Goal: Check status: Check status

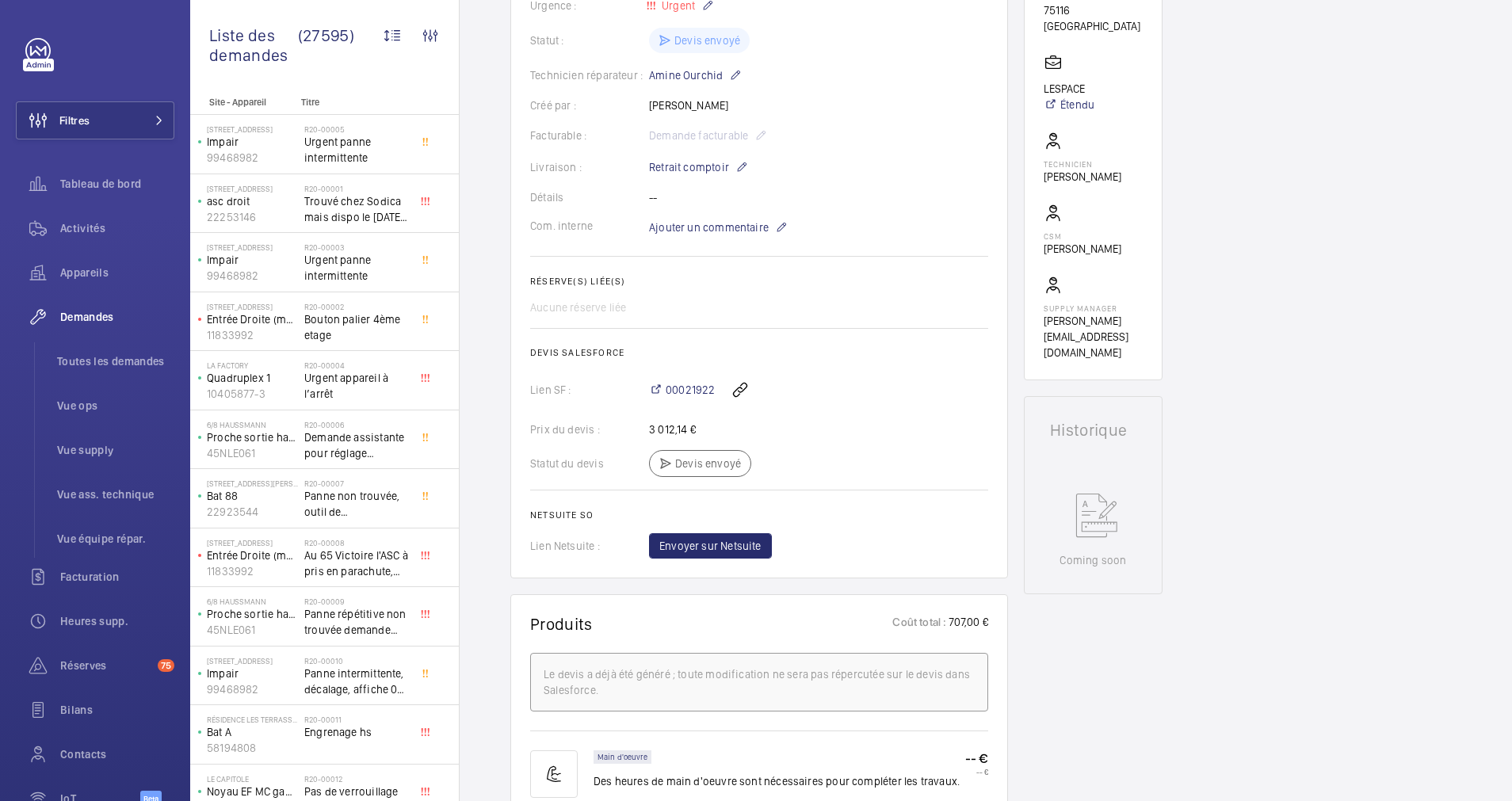
scroll to position [357, 0]
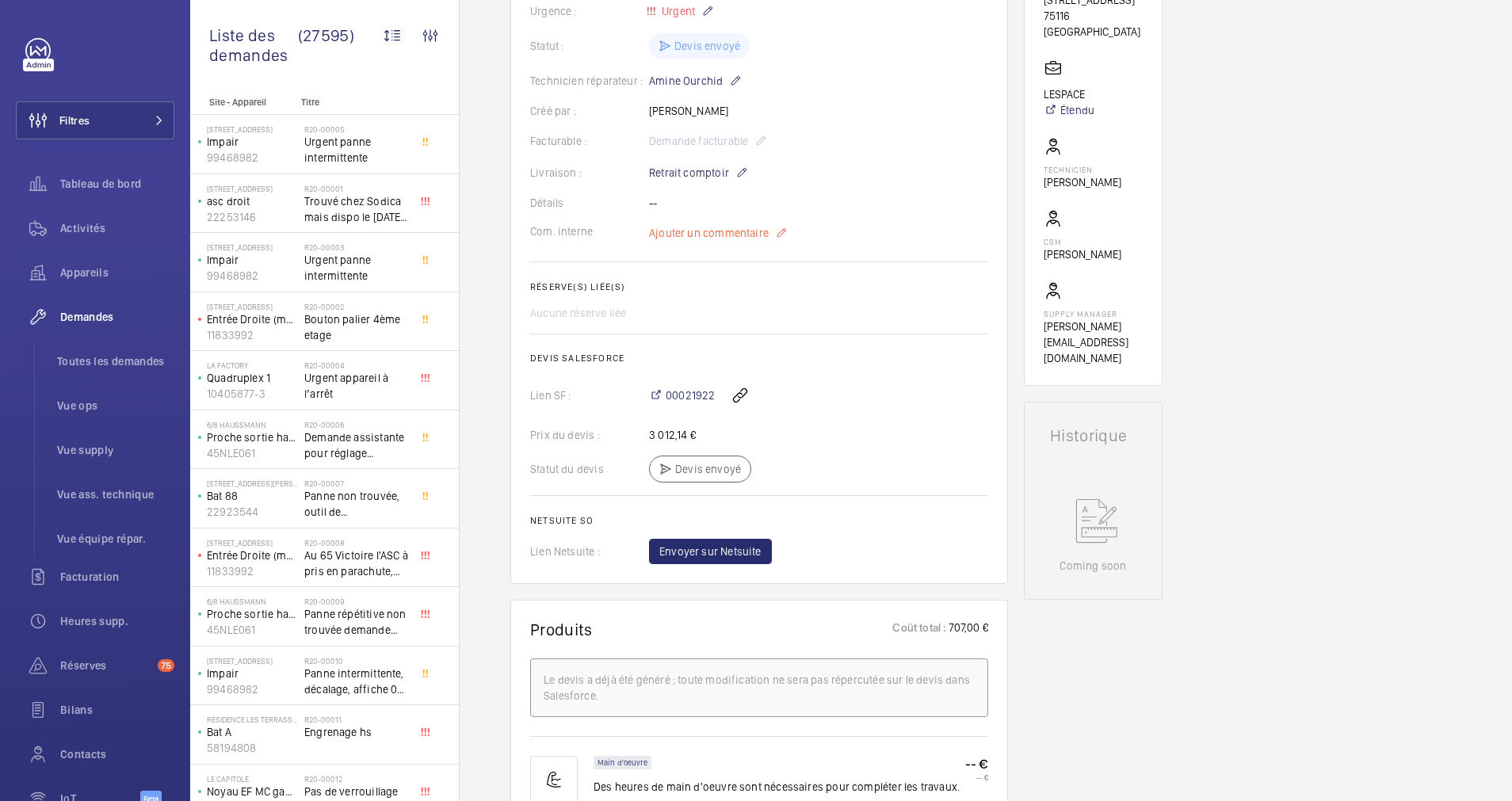
click at [783, 236] on mat-icon at bounding box center [781, 232] width 12 height 19
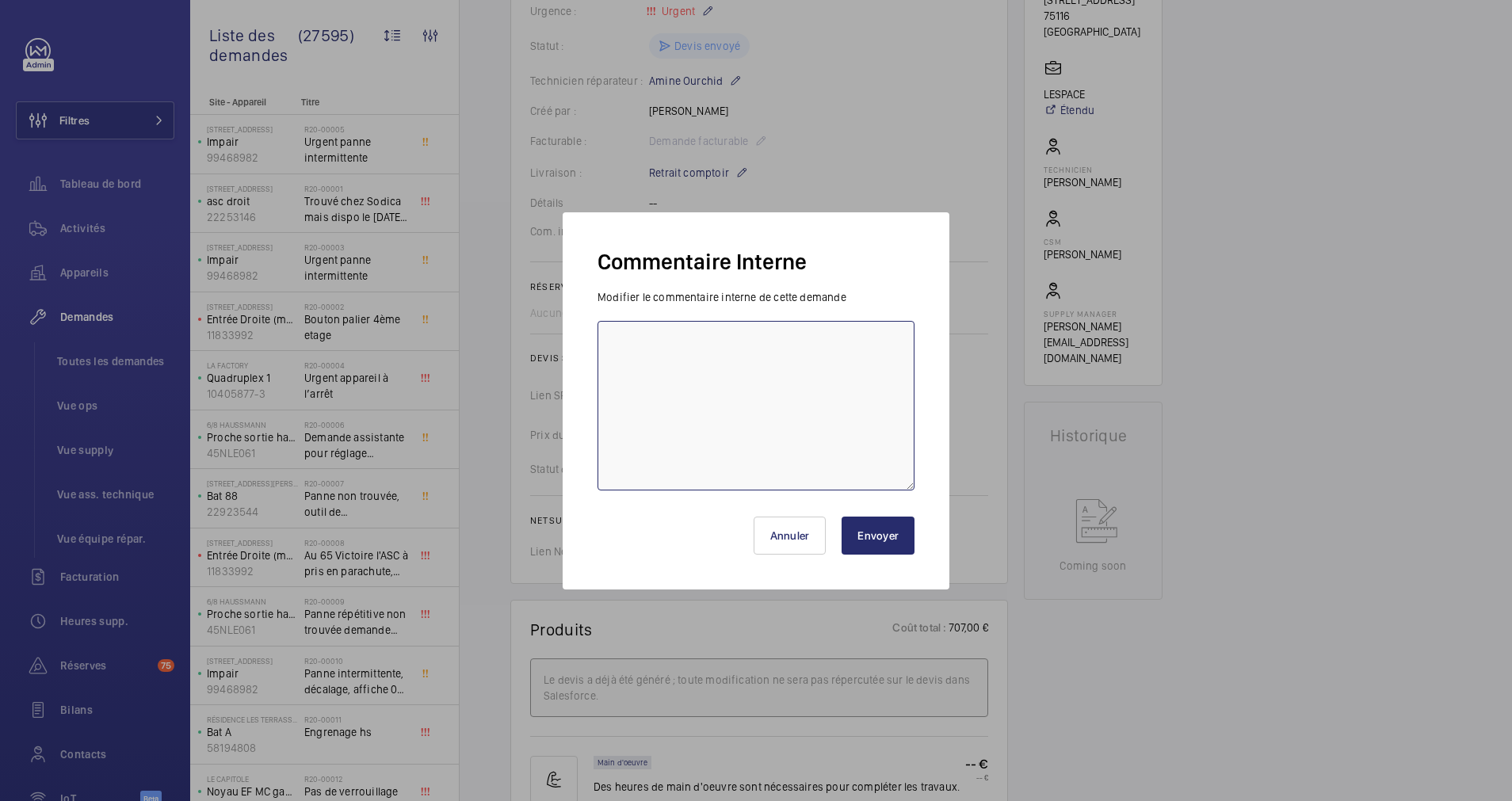
click at [688, 358] on textarea at bounding box center [756, 406] width 317 height 169
type textarea "Attention dvis mise à jours le 05/09 par [PERSON_NAME]"
click at [874, 532] on button "Envoyer" at bounding box center [877, 536] width 72 height 38
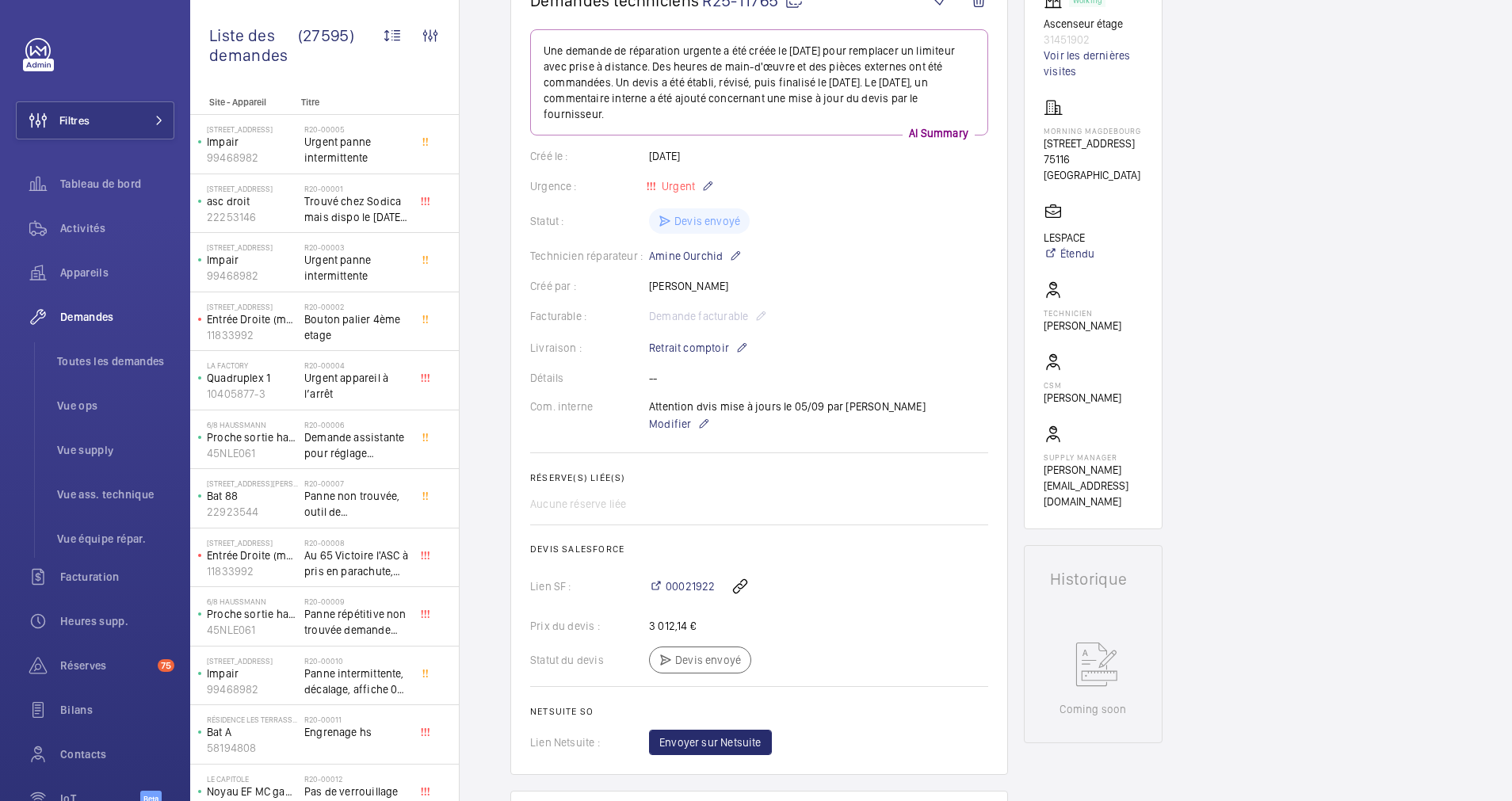
scroll to position [0, 0]
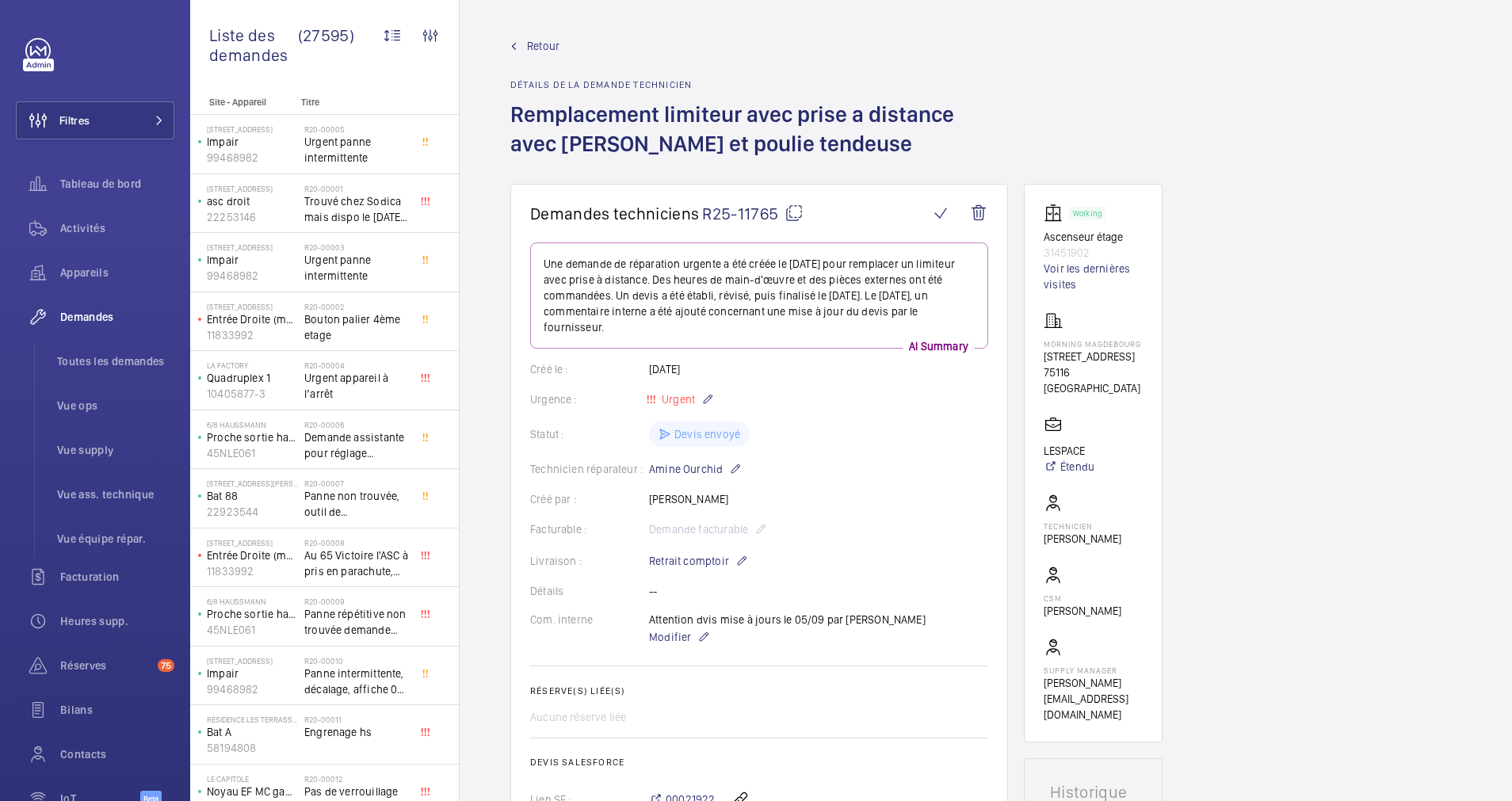
click at [795, 209] on mat-icon at bounding box center [794, 213] width 19 height 19
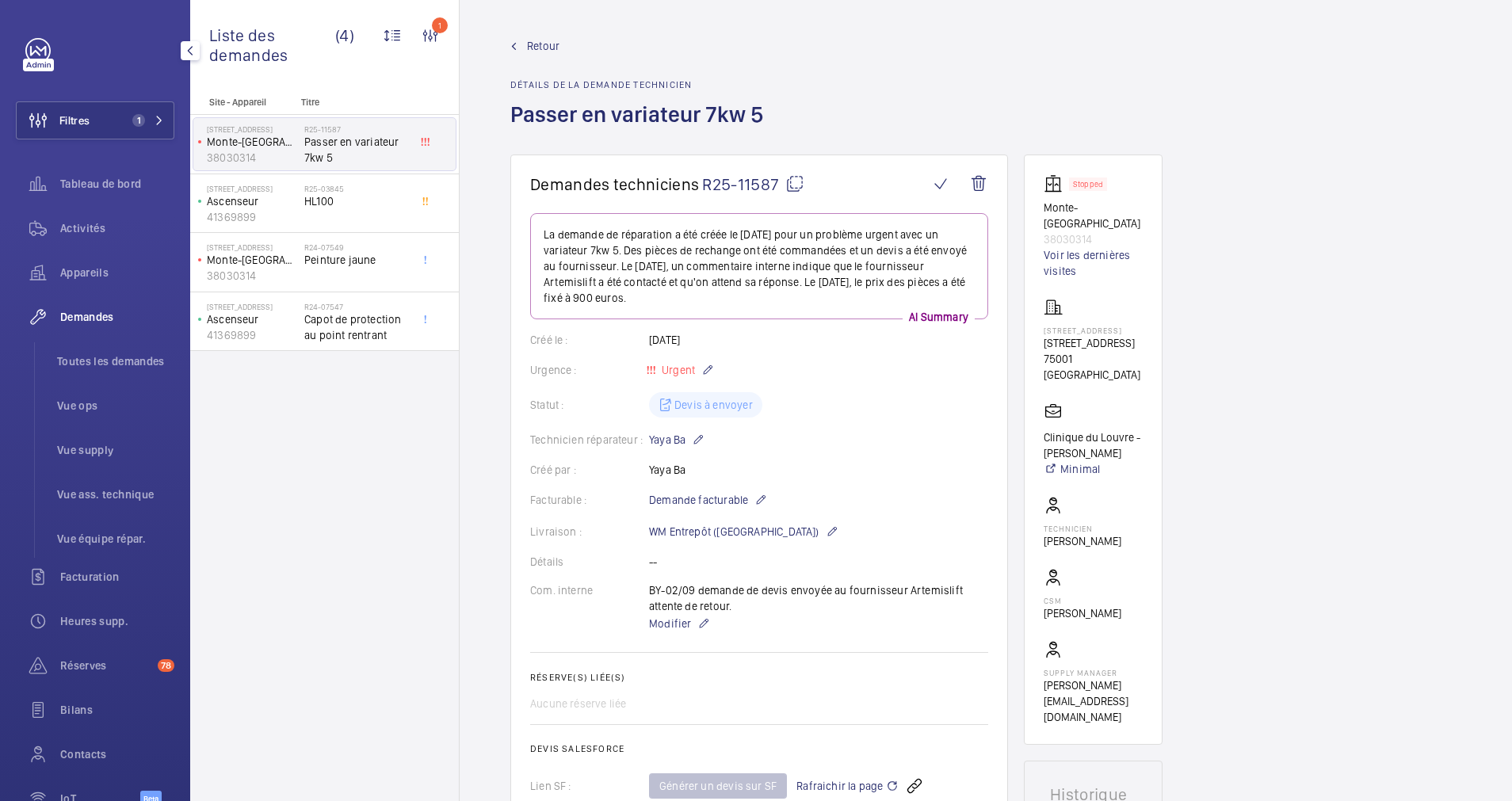
drag, startPoint x: 158, startPoint y: 130, endPoint x: 172, endPoint y: 104, distance: 29.5
click at [157, 131] on button "Filtres 1" at bounding box center [95, 120] width 158 height 38
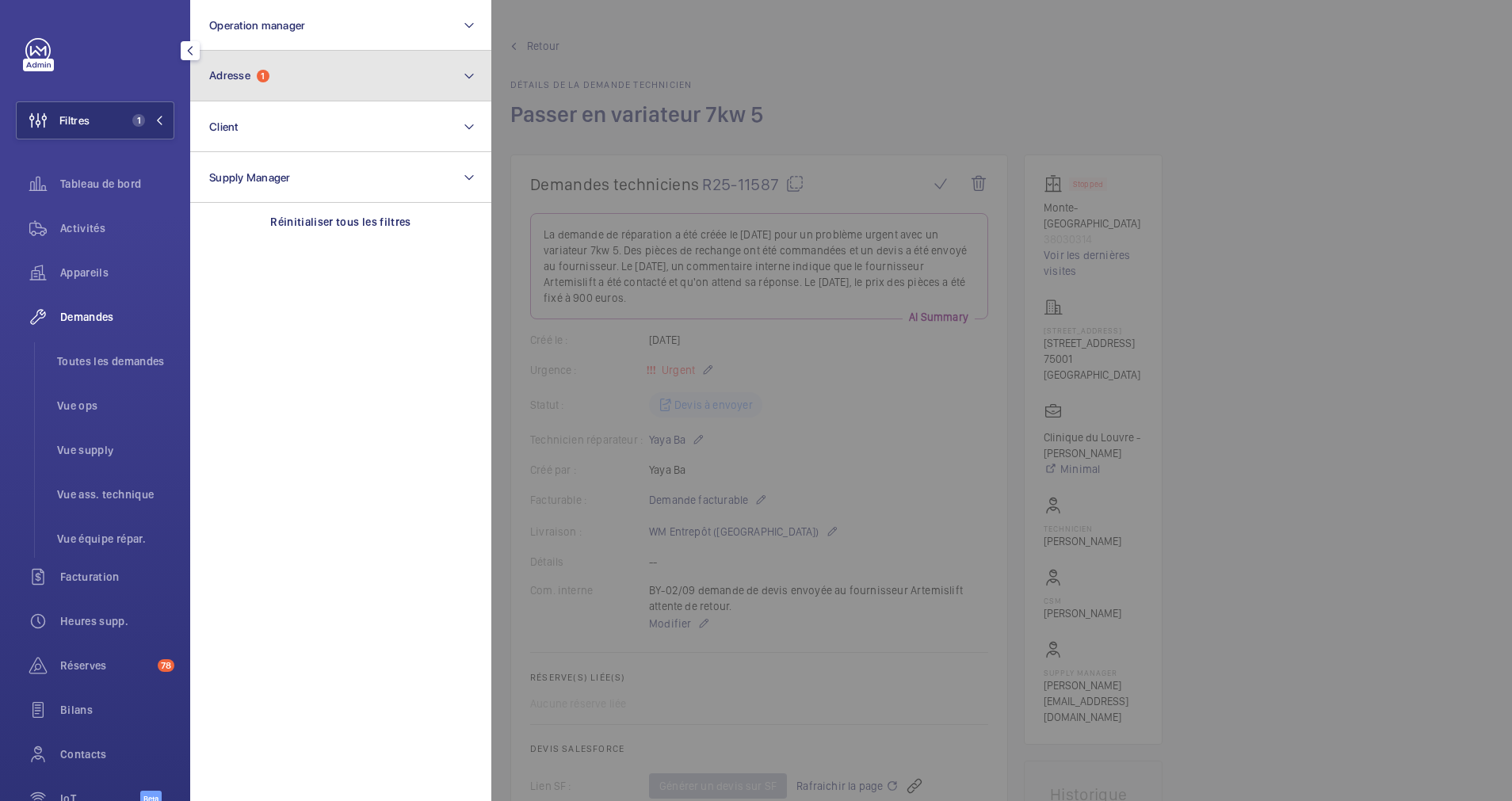
click at [259, 74] on span "1" at bounding box center [263, 75] width 12 height 12
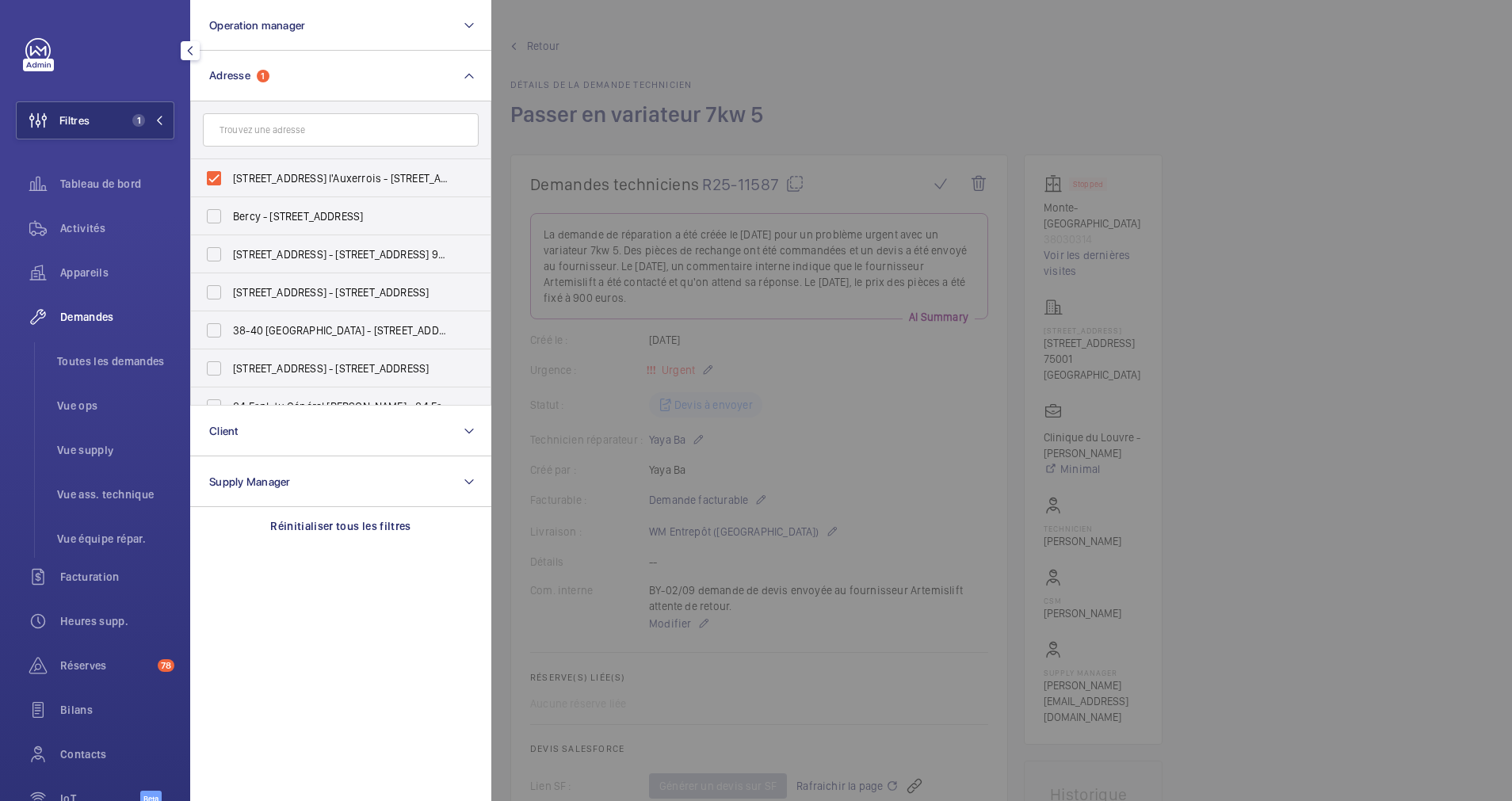
drag, startPoint x: 209, startPoint y: 178, endPoint x: 279, endPoint y: 124, distance: 88.4
click at [210, 178] on label "17 Rue des Prêtres Saint-Germain l'Auxerrois - 17 Rue des Prêtres Saint-Germain…" at bounding box center [328, 178] width 276 height 38
click at [210, 178] on input "17 Rue des Prêtres Saint-Germain l'Auxerrois - 17 Rue des Prêtres Saint-Germain…" at bounding box center [215, 179] width 32 height 32
checkbox input "false"
click at [280, 125] on input "text" at bounding box center [341, 129] width 276 height 33
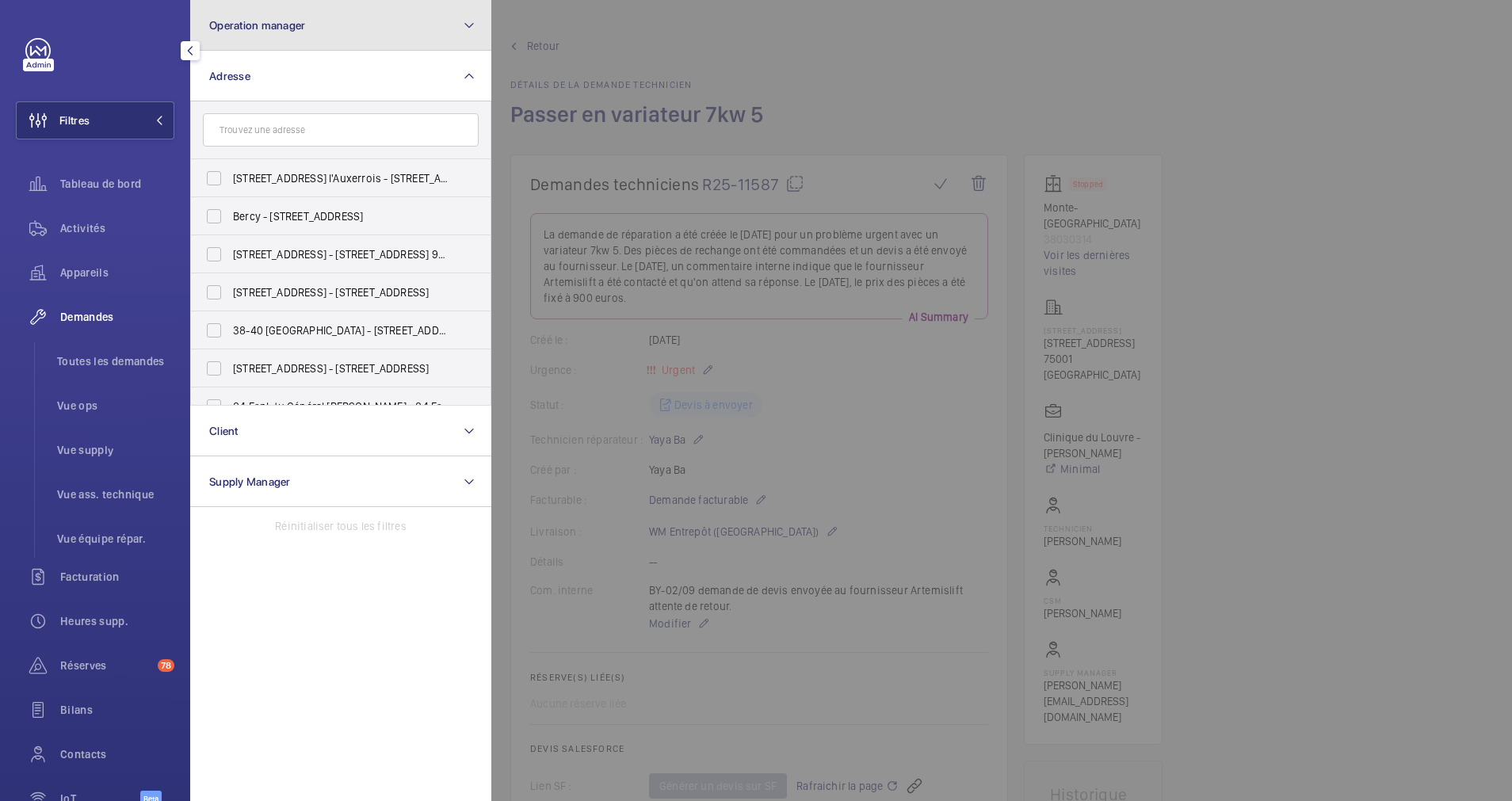
click at [388, 24] on button "Operation manager" at bounding box center [341, 25] width 301 height 51
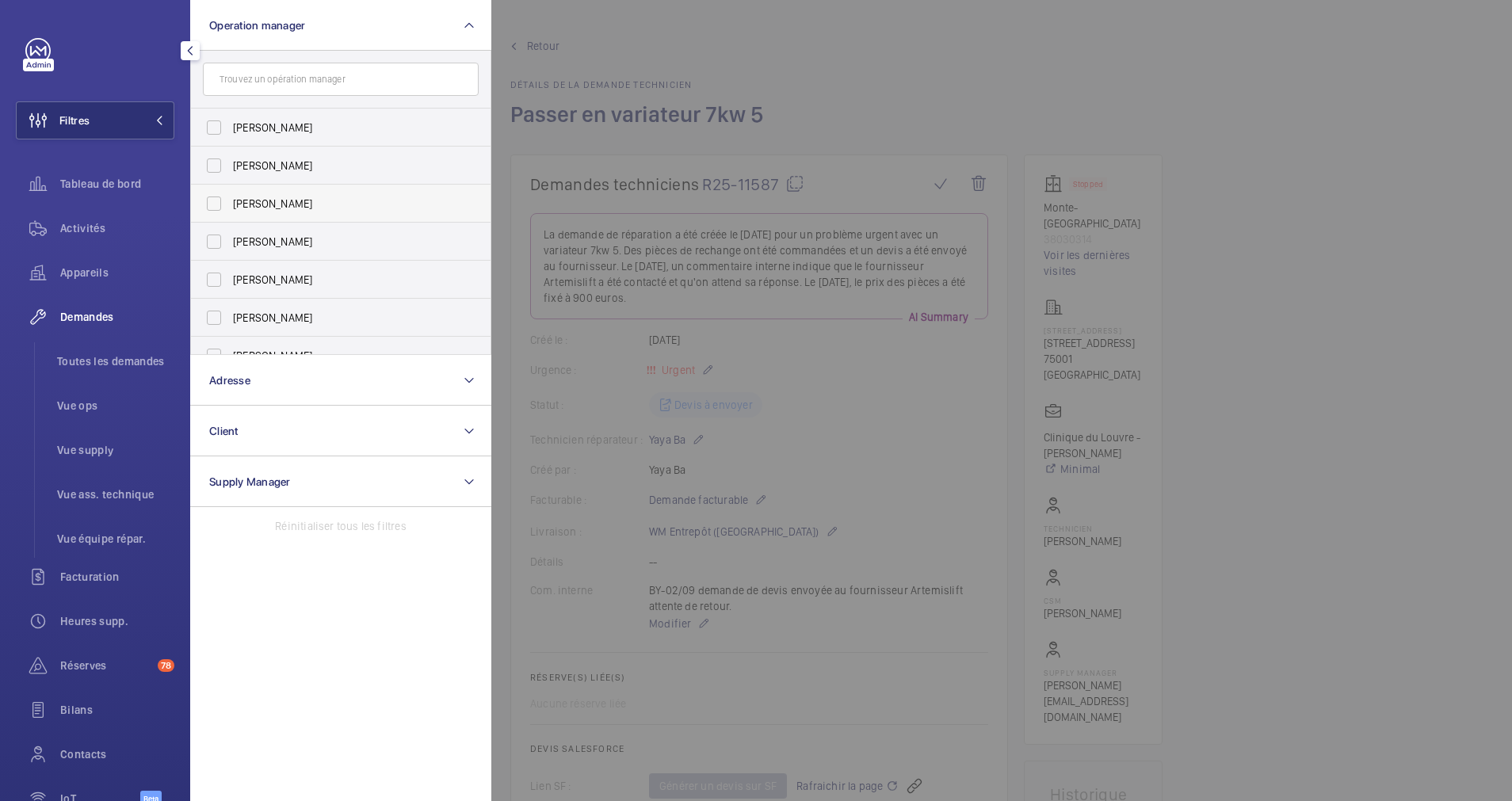
click at [267, 199] on span "[PERSON_NAME]" at bounding box center [342, 203] width 218 height 16
click at [230, 199] on input "[PERSON_NAME]" at bounding box center [215, 204] width 32 height 32
checkbox input "true"
click at [369, 32] on button "Operation manager 1" at bounding box center [341, 25] width 301 height 51
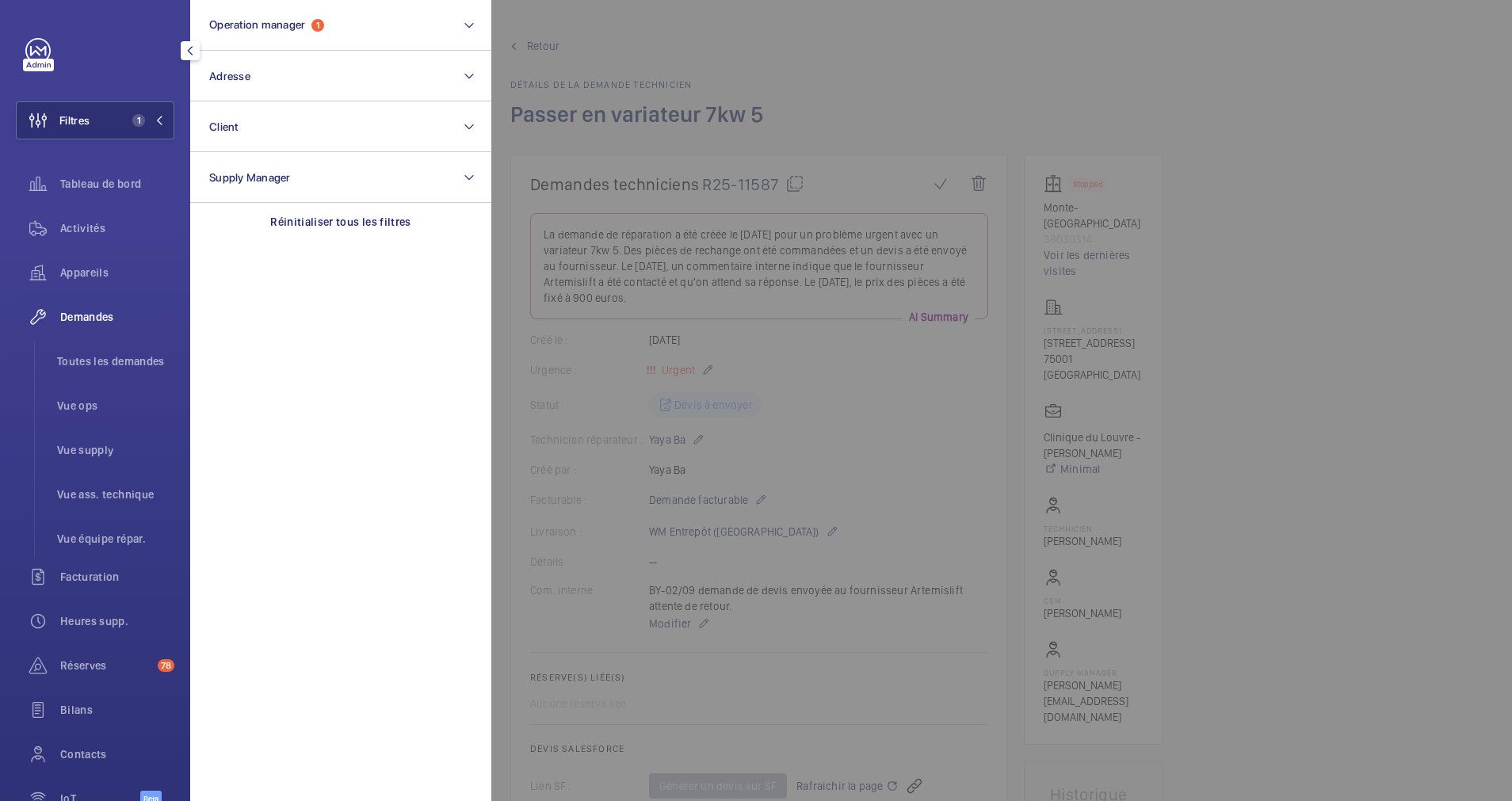
click at [76, 222] on span "Activités" at bounding box center [117, 228] width 114 height 16
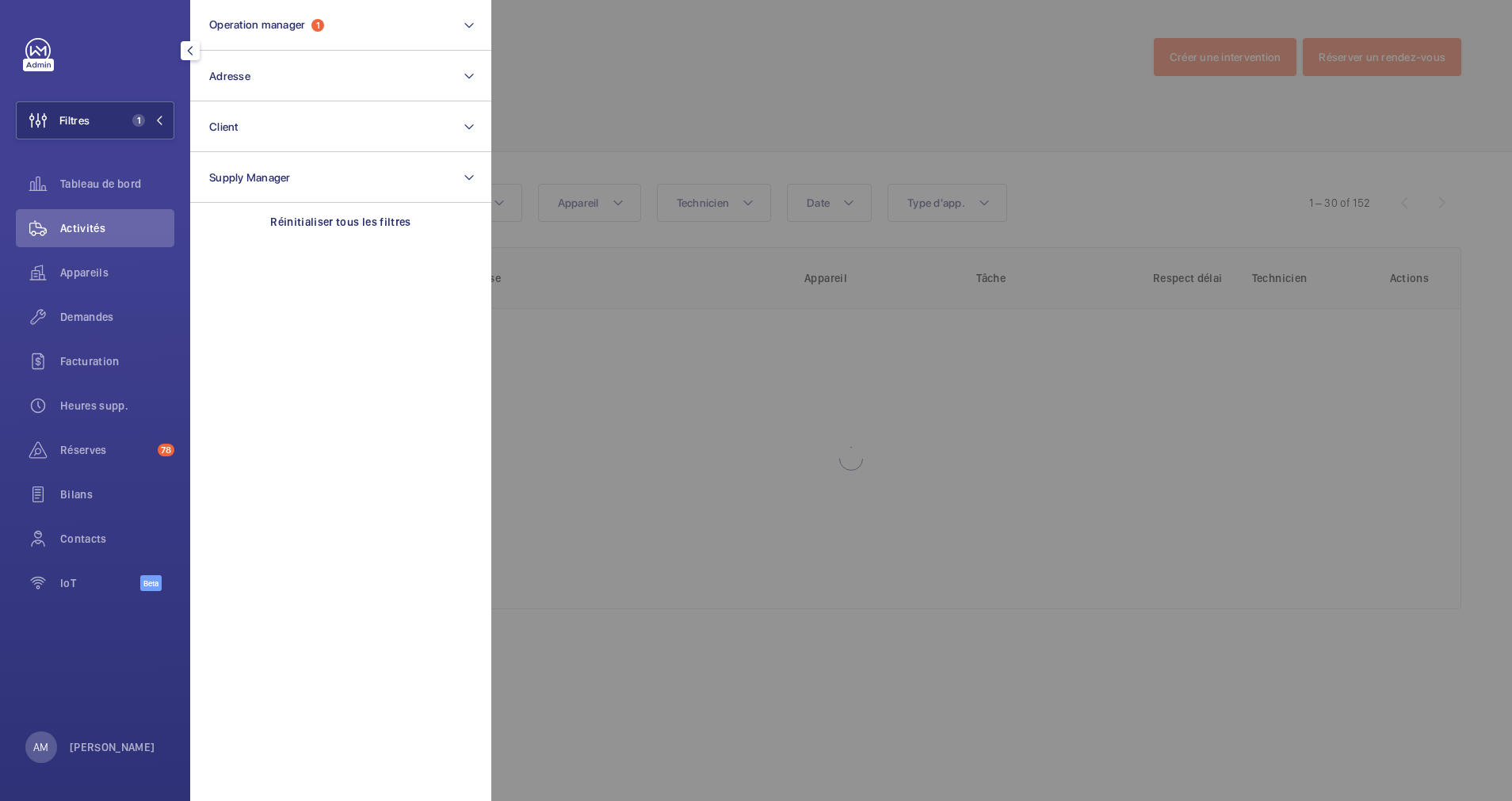
click at [646, 90] on div at bounding box center [1247, 400] width 1512 height 801
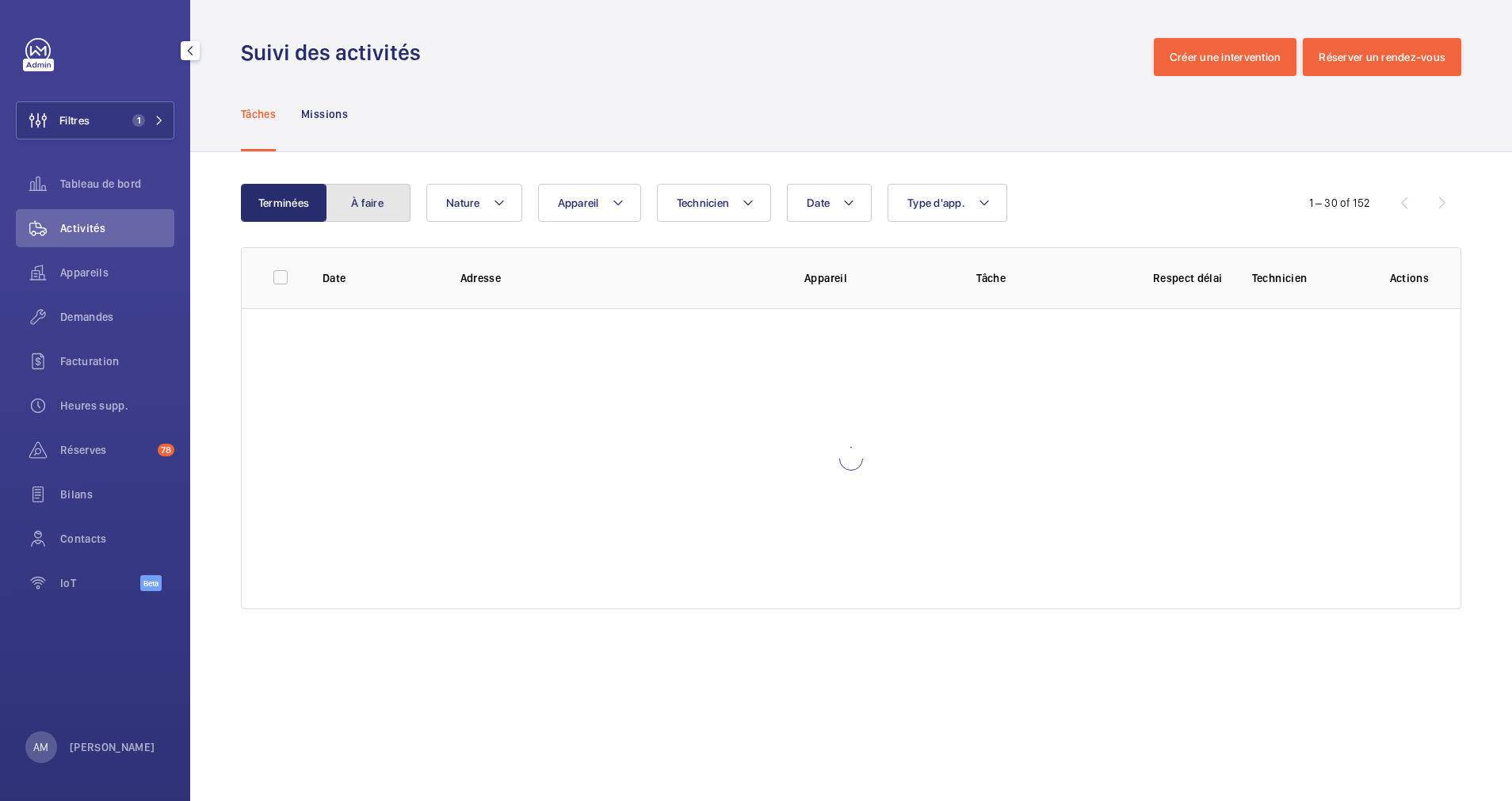
click at [347, 200] on button "À faire" at bounding box center [367, 202] width 86 height 38
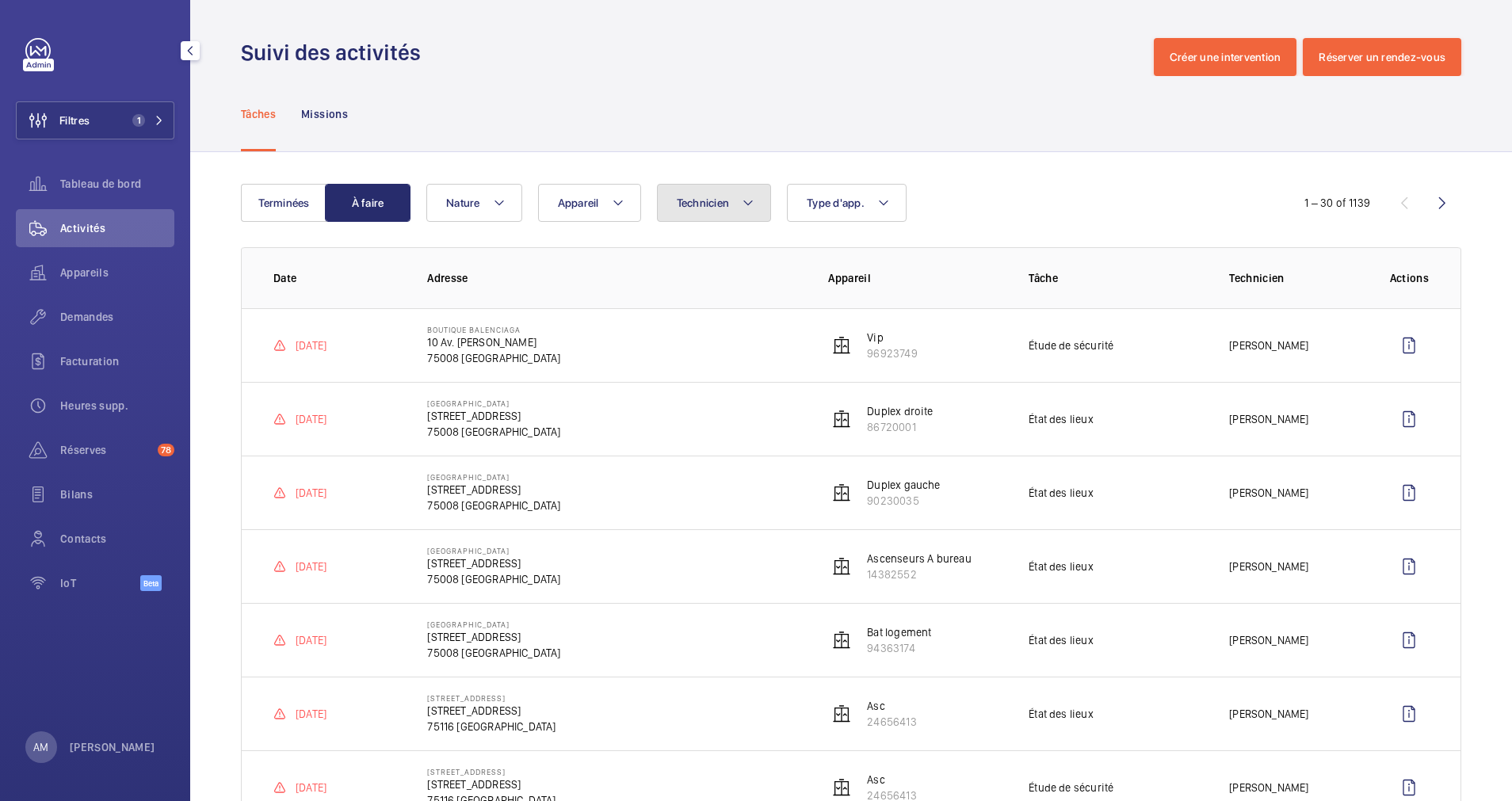
click at [730, 207] on button "Technicien" at bounding box center [714, 202] width 115 height 38
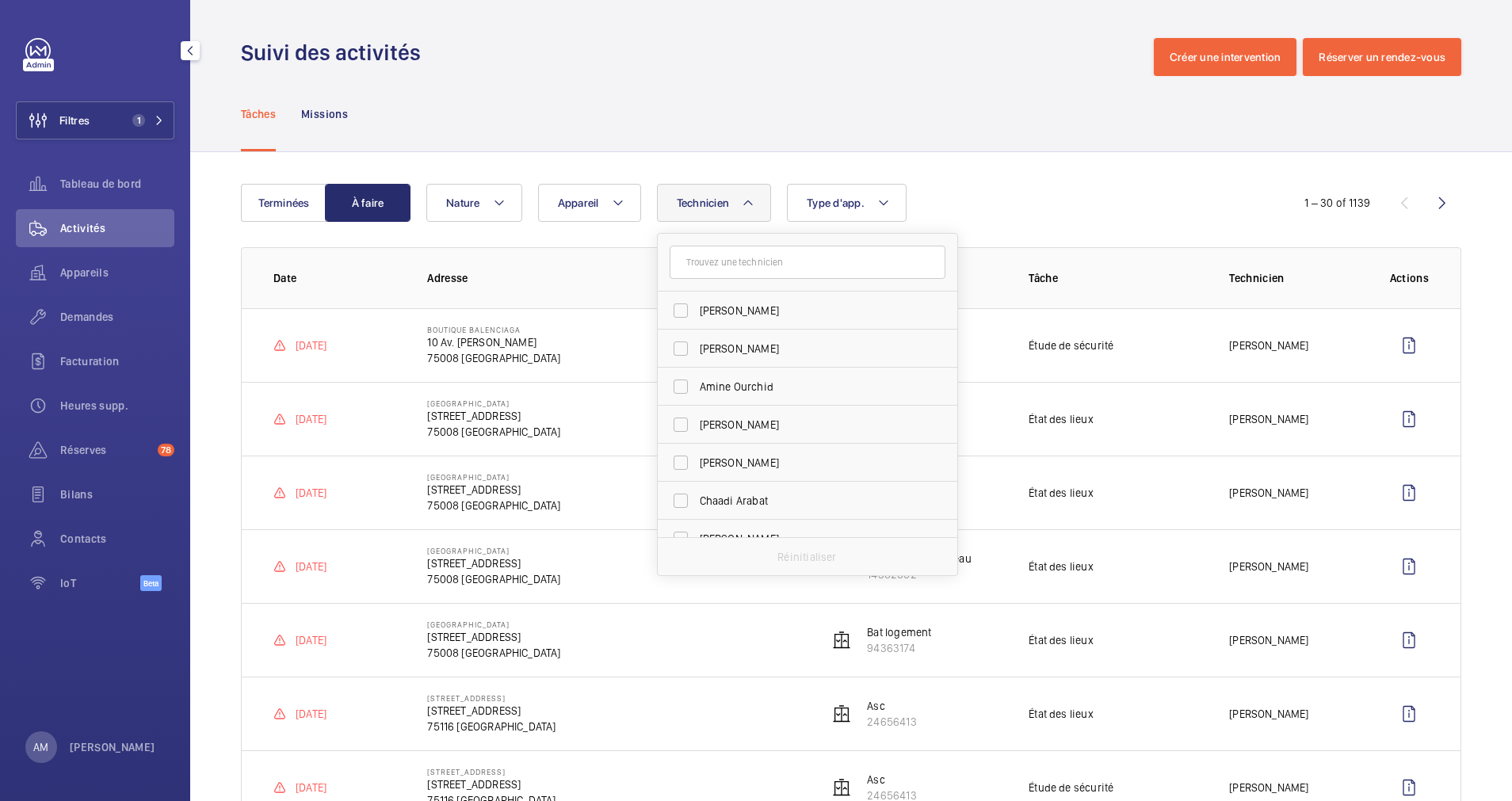
click at [720, 264] on input "text" at bounding box center [807, 262] width 276 height 33
type input "mo"
click at [684, 349] on label "Mo hamed Youbi" at bounding box center [795, 348] width 276 height 38
click at [684, 349] on input "Mo hamed Youbi" at bounding box center [681, 349] width 32 height 32
checkbox input "true"
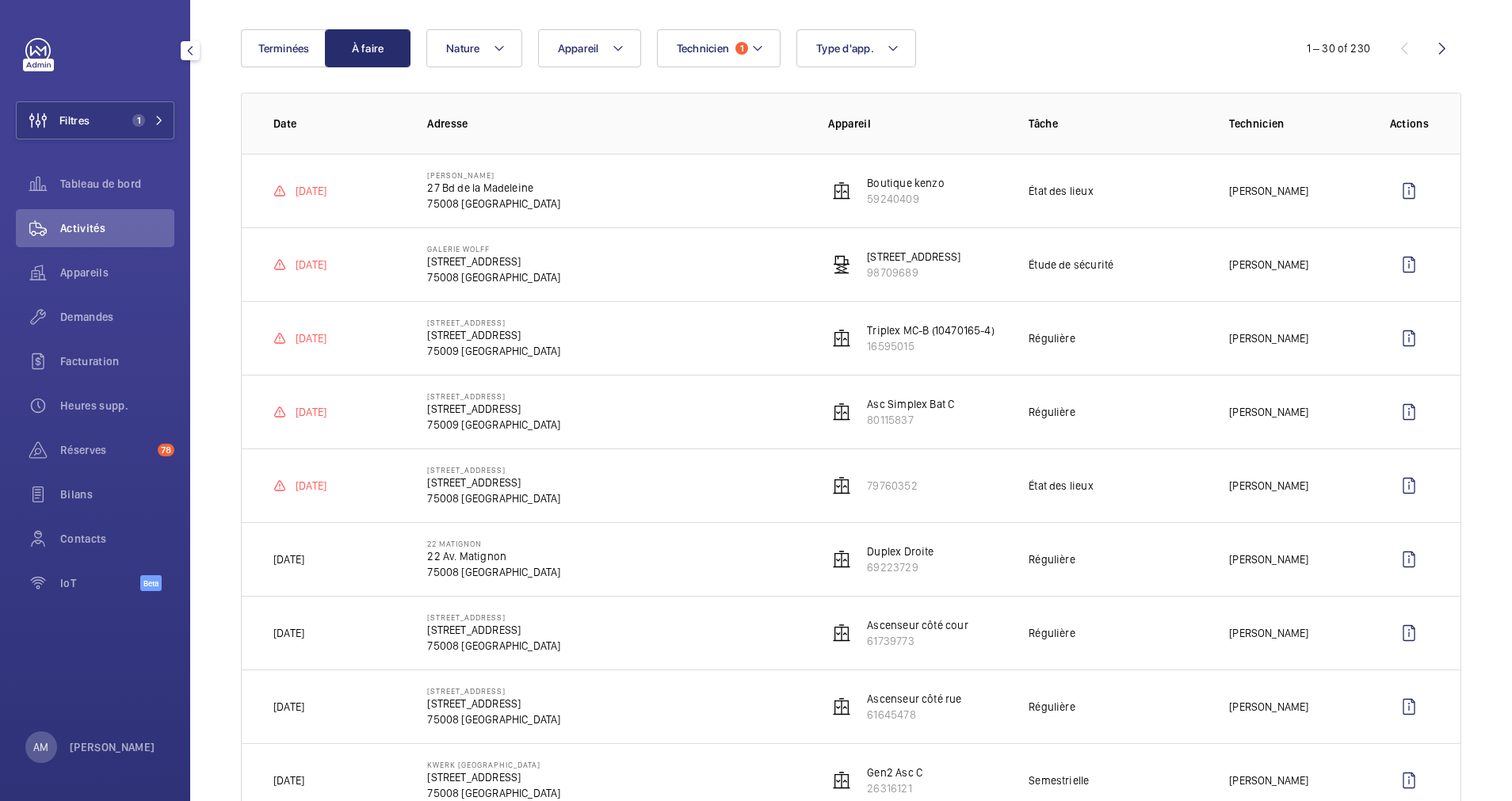
scroll to position [119, 0]
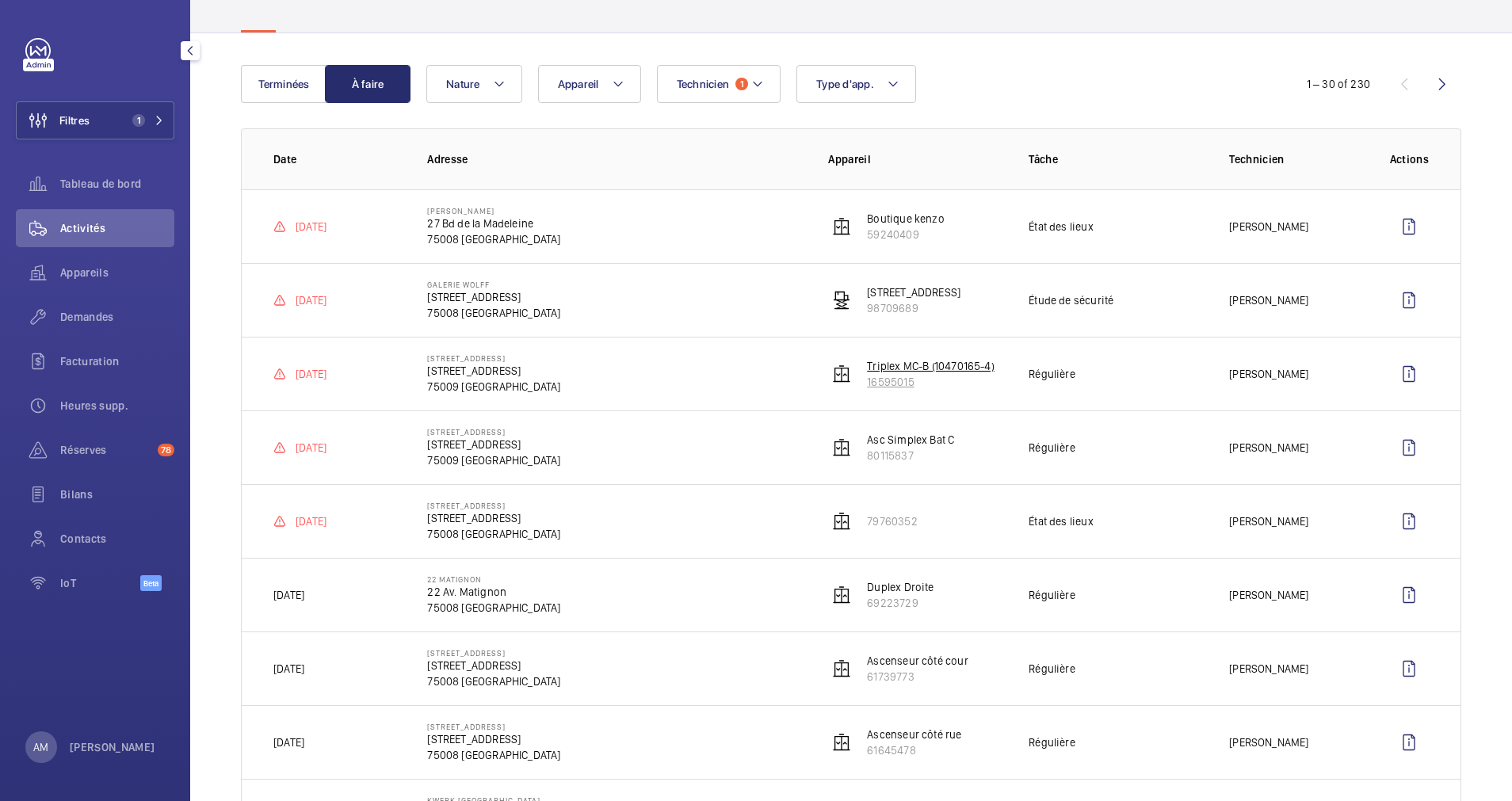
drag, startPoint x: 916, startPoint y: 387, endPoint x: 860, endPoint y: 385, distance: 56.0
click at [867, 385] on p "16595015" at bounding box center [931, 382] width 128 height 16
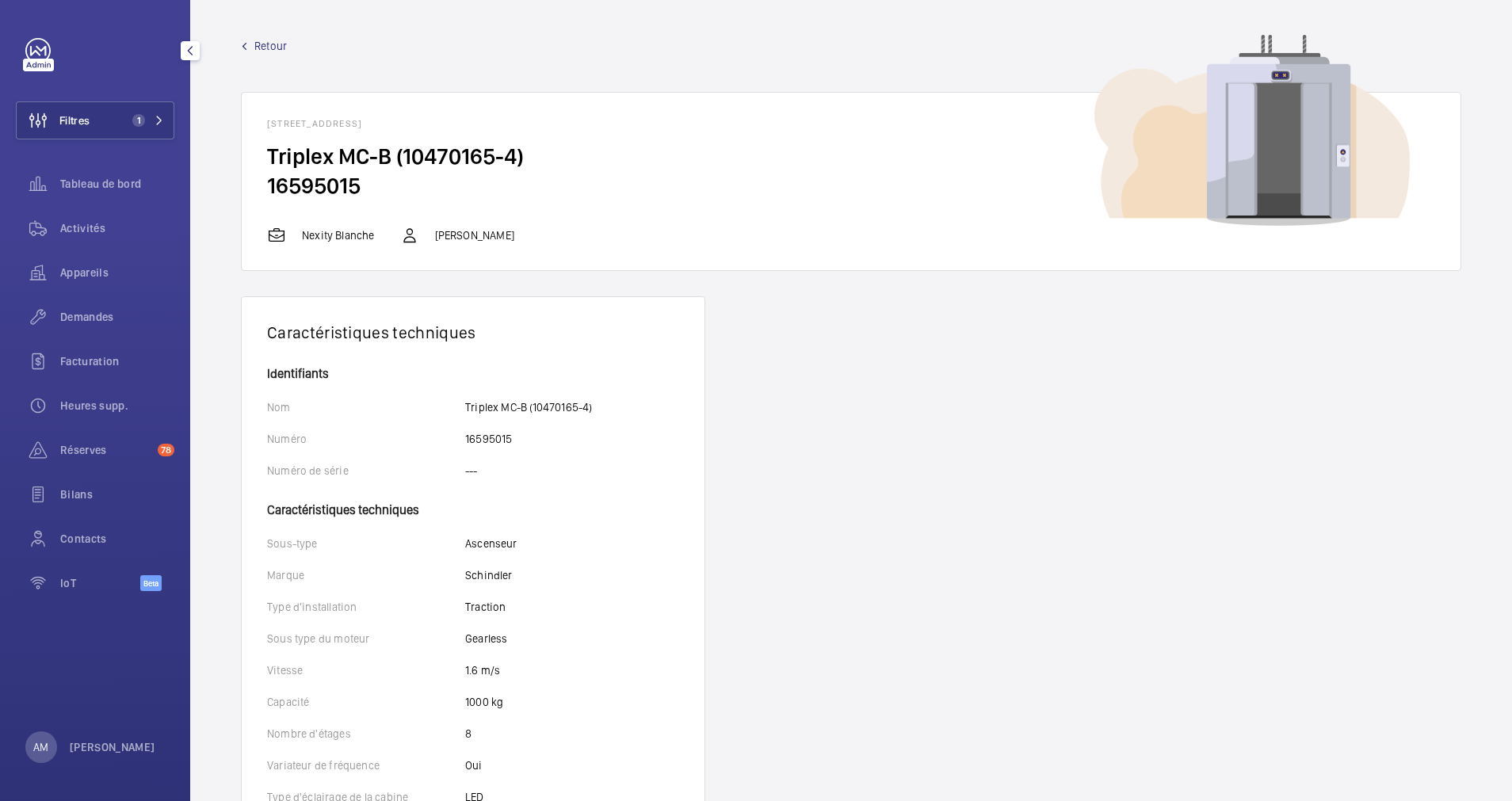
drag, startPoint x: 860, startPoint y: 385, endPoint x: 270, endPoint y: 184, distance: 623.3
click at [270, 184] on h2 "16595015" at bounding box center [851, 185] width 1168 height 29
copy h2 "16595015"
click at [284, 43] on span "Retour" at bounding box center [270, 45] width 33 height 16
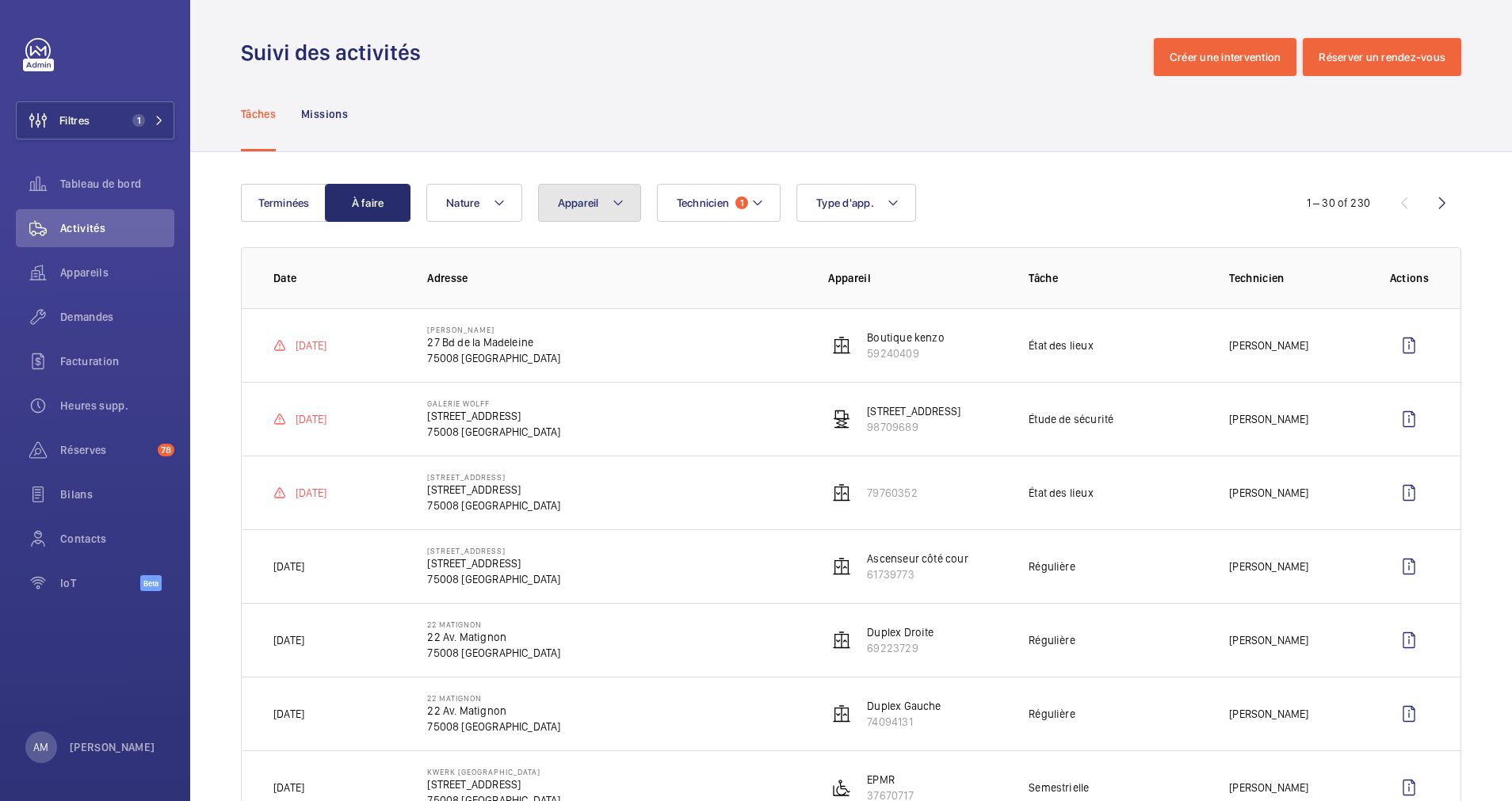
click at [607, 195] on button "Appareil" at bounding box center [589, 202] width 103 height 38
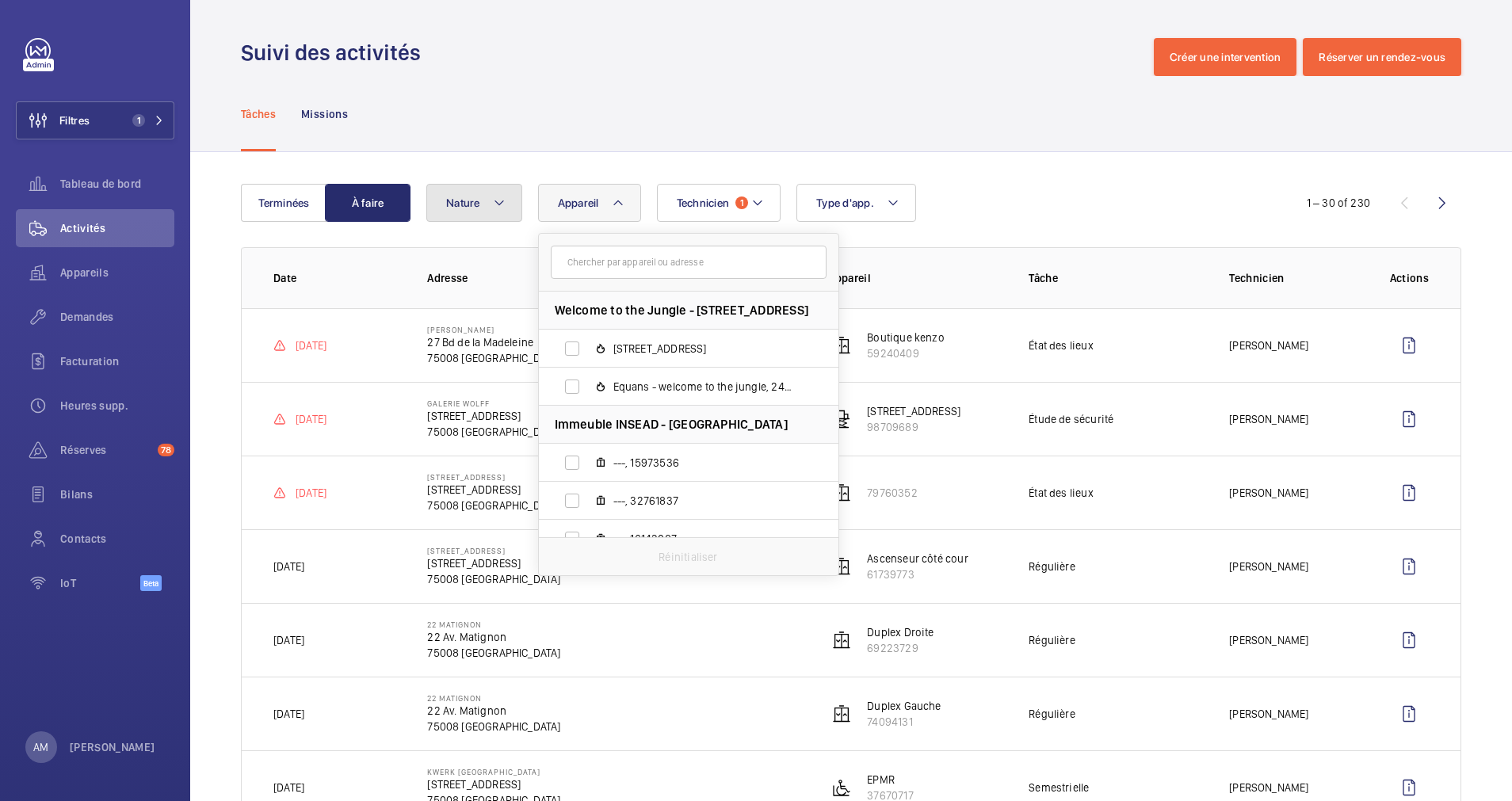
click at [505, 203] on button "Nature" at bounding box center [474, 202] width 96 height 38
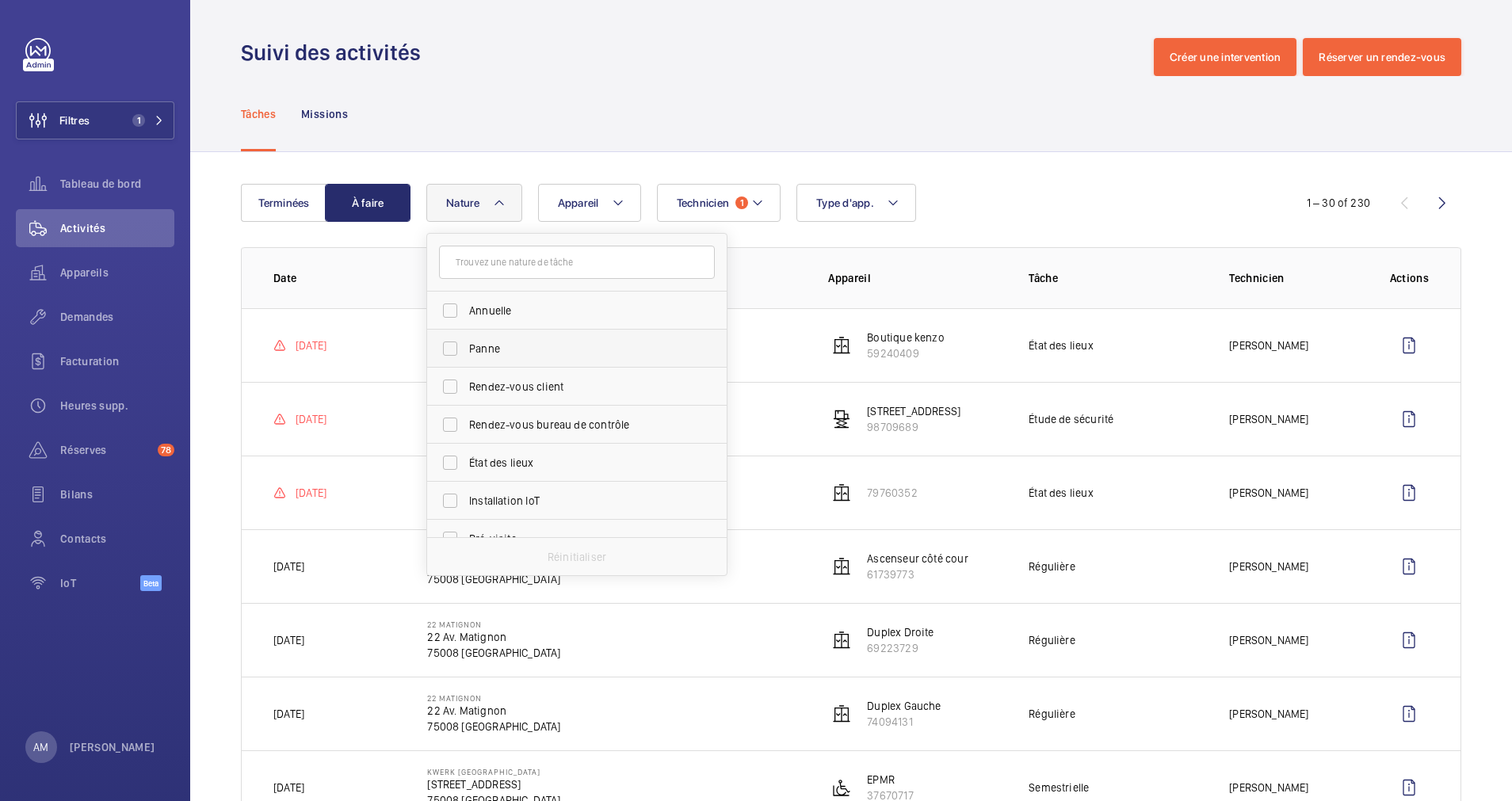
click at [463, 342] on label "Panne" at bounding box center [565, 348] width 276 height 38
click at [463, 342] on input "Panne" at bounding box center [451, 349] width 32 height 32
checkbox input "true"
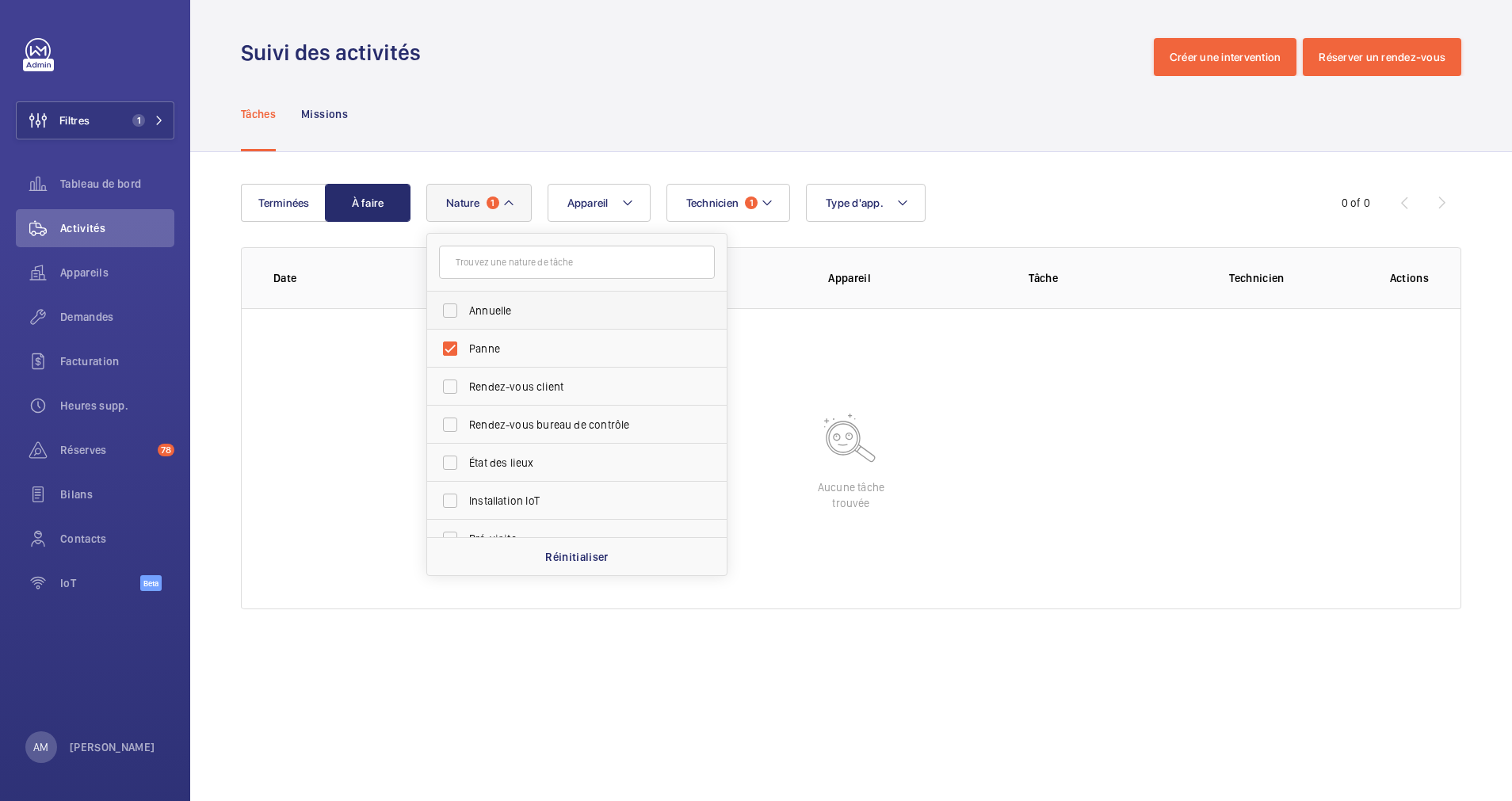
click at [455, 313] on label "Annuelle" at bounding box center [565, 311] width 276 height 38
click at [455, 313] on input "Annuelle" at bounding box center [451, 311] width 32 height 32
checkbox input "true"
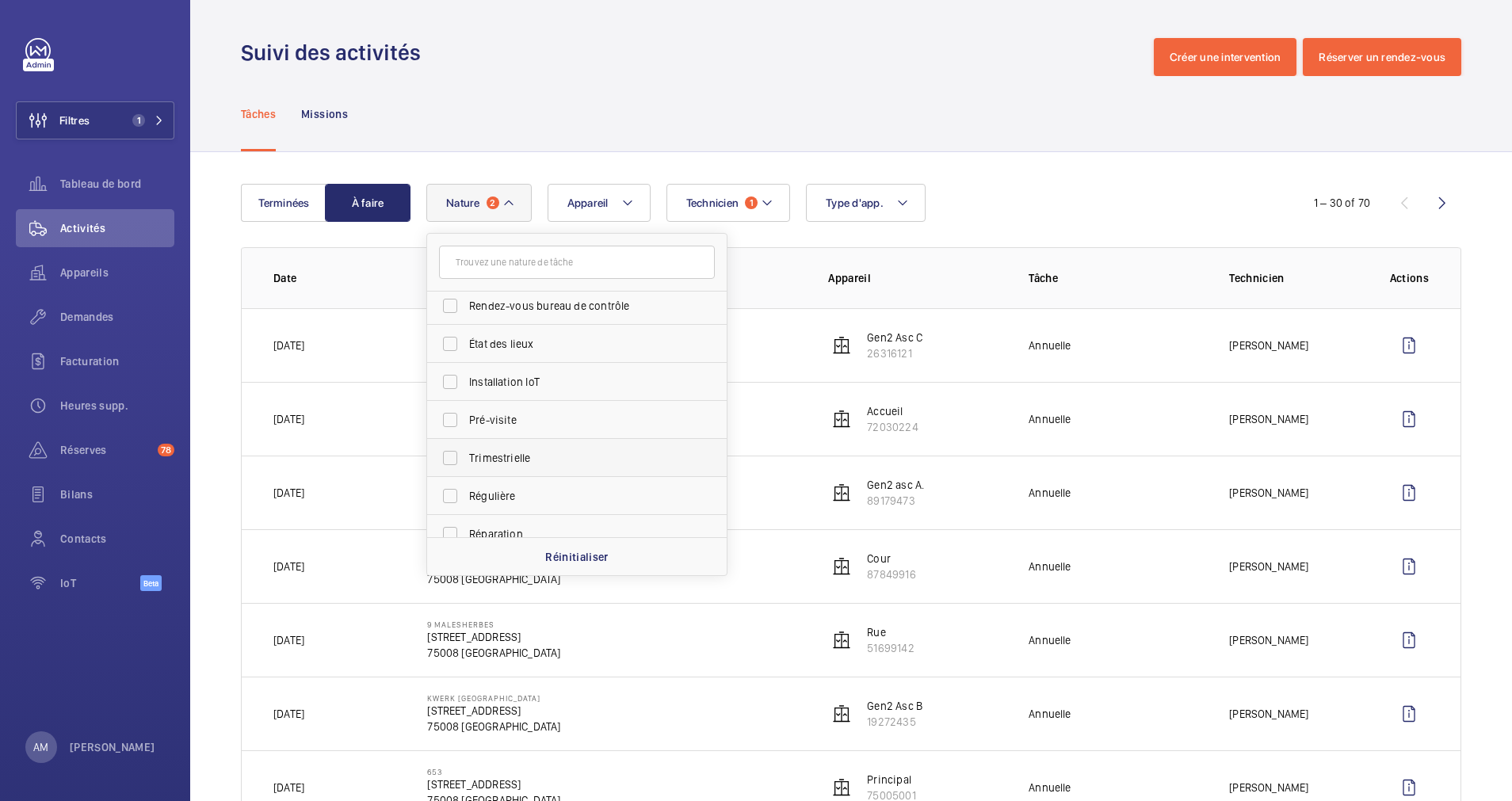
scroll to position [238, 0]
click at [456, 374] on label "Régulière" at bounding box center [565, 377] width 276 height 38
click at [456, 374] on input "Régulière" at bounding box center [451, 377] width 32 height 32
checkbox input "true"
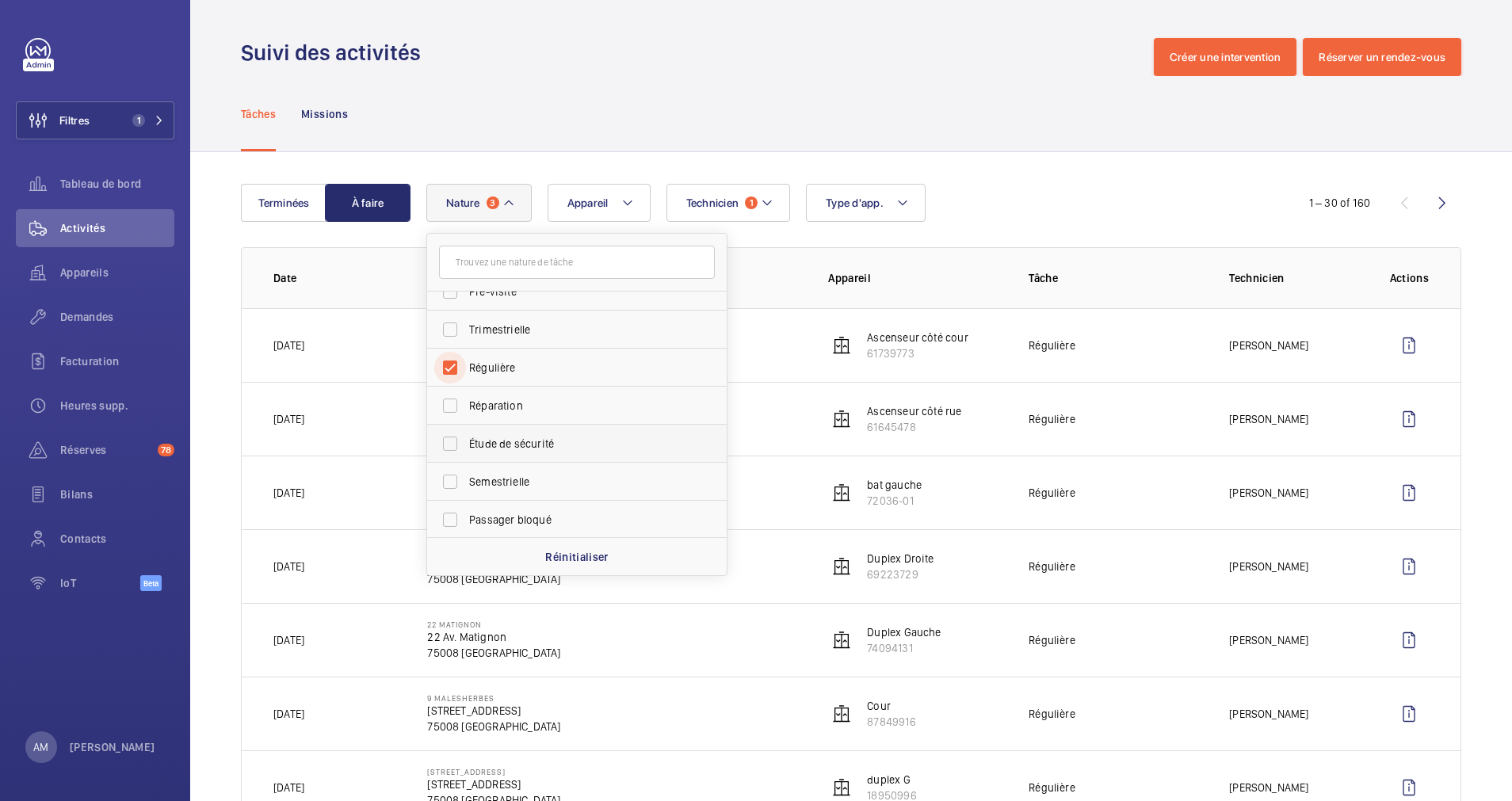
scroll to position [248, 0]
click at [447, 476] on label "Semestrielle" at bounding box center [565, 480] width 276 height 38
click at [447, 476] on input "Semestrielle" at bounding box center [451, 481] width 32 height 32
checkbox input "true"
click at [1036, 205] on div "Technicien 1 Appareil Type d'app. Nature 4 Annuelle Panne Rendez-vous client Re…" at bounding box center [849, 202] width 845 height 38
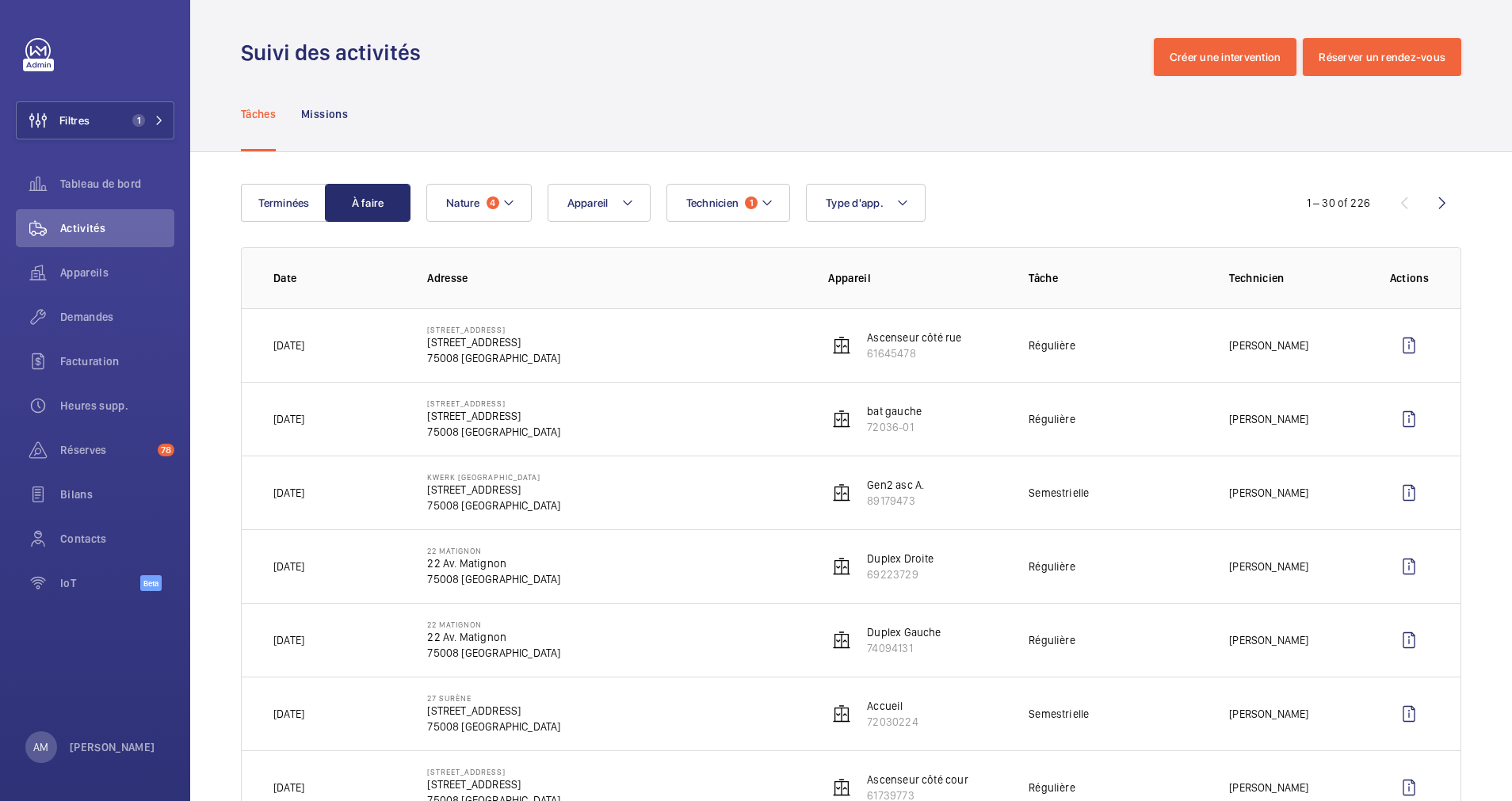
click at [535, 199] on div "Technicien 1 Appareil Type d'app. Nature 4" at bounding box center [849, 202] width 845 height 38
click at [517, 203] on button "Nature 4" at bounding box center [479, 202] width 105 height 38
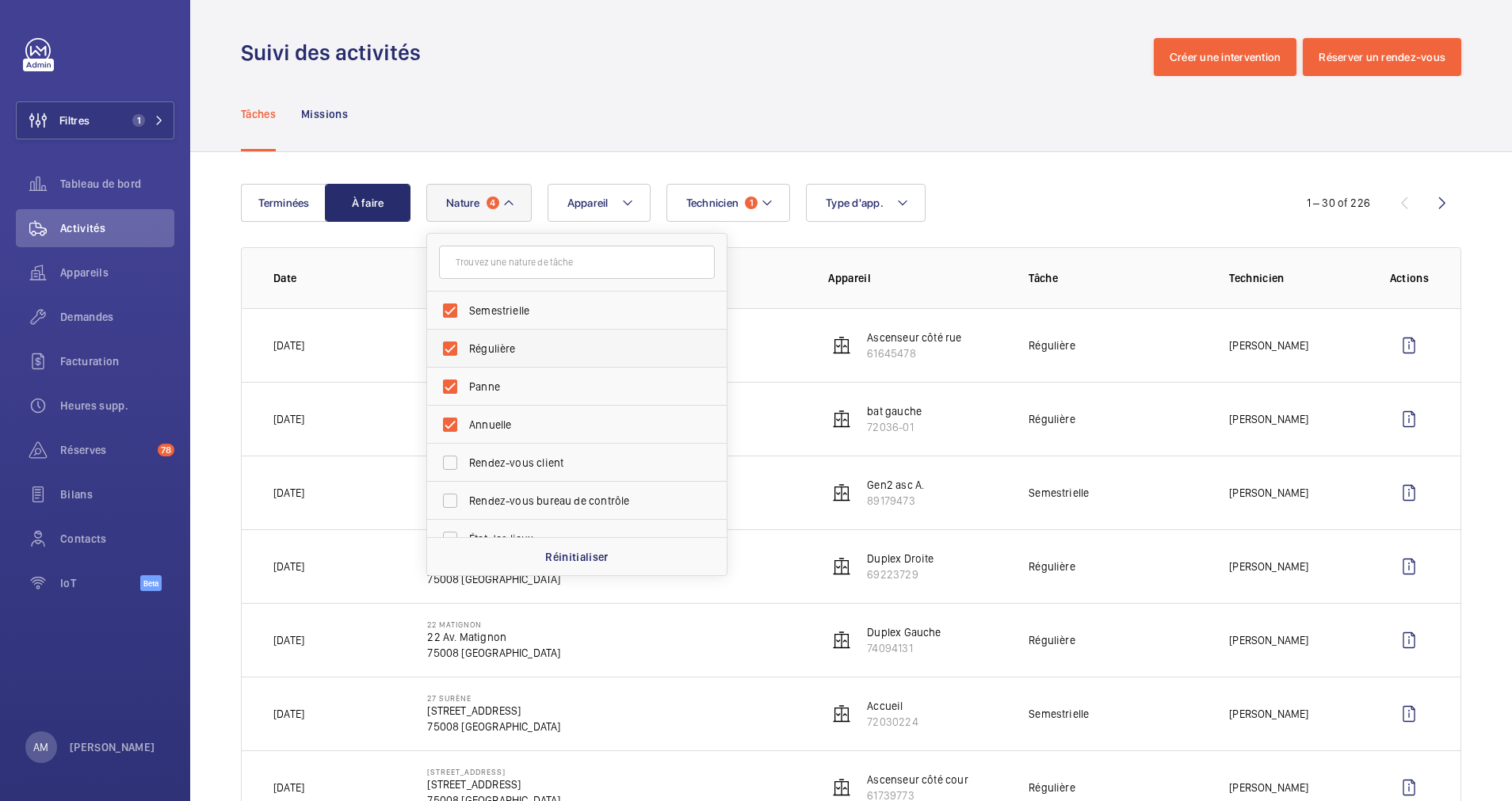
drag, startPoint x: 449, startPoint y: 305, endPoint x: 454, endPoint y: 334, distance: 29.4
click at [450, 309] on label "Semestrielle" at bounding box center [565, 311] width 276 height 38
click at [450, 309] on input "Semestrielle" at bounding box center [451, 311] width 32 height 32
checkbox input "false"
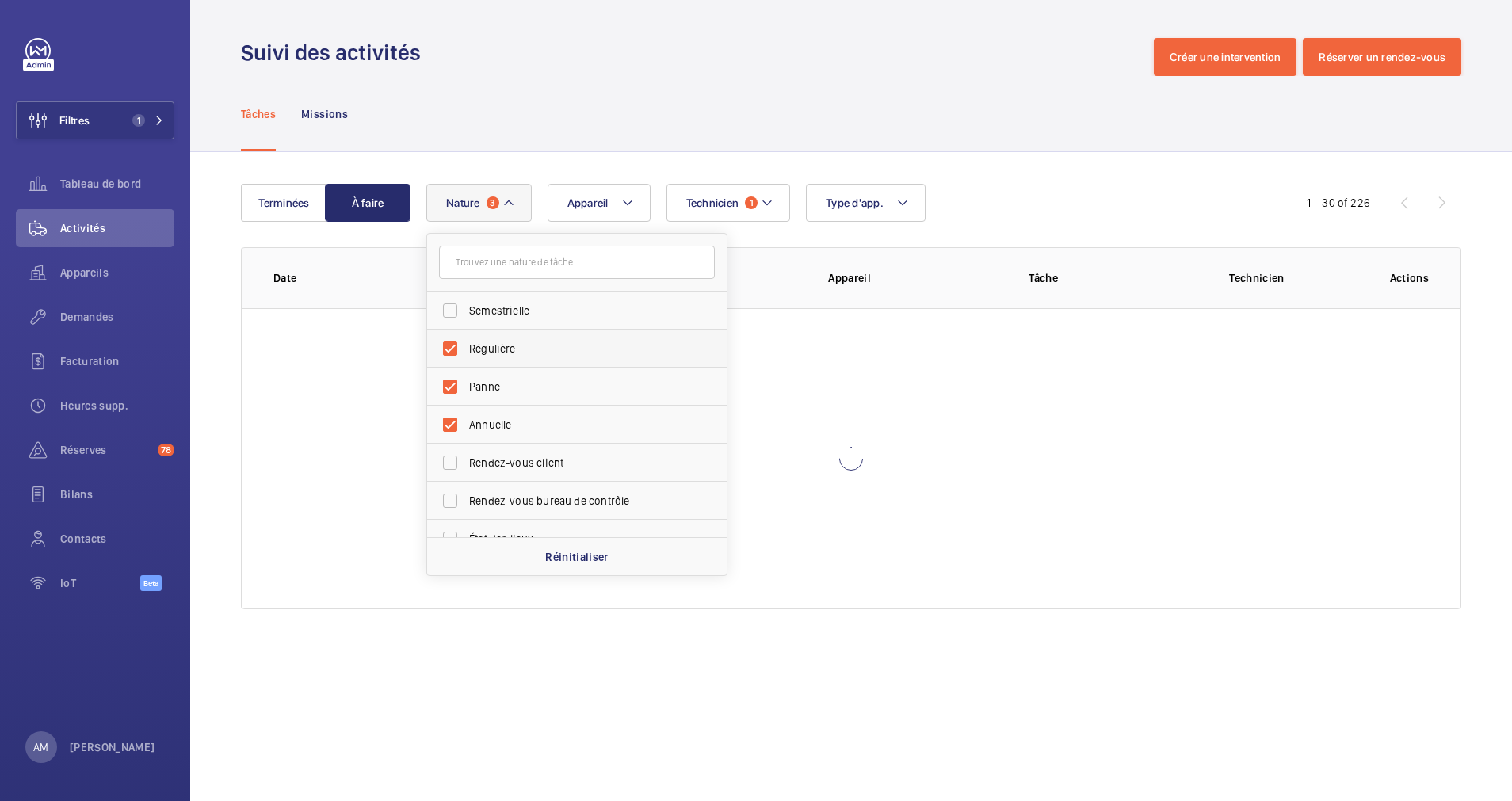
drag, startPoint x: 454, startPoint y: 349, endPoint x: 454, endPoint y: 360, distance: 11.0
click at [454, 350] on label "Régulière" at bounding box center [565, 348] width 276 height 38
click at [454, 350] on input "Régulière" at bounding box center [451, 349] width 32 height 32
checkbox input "false"
click at [450, 382] on label "Panne" at bounding box center [565, 387] width 276 height 38
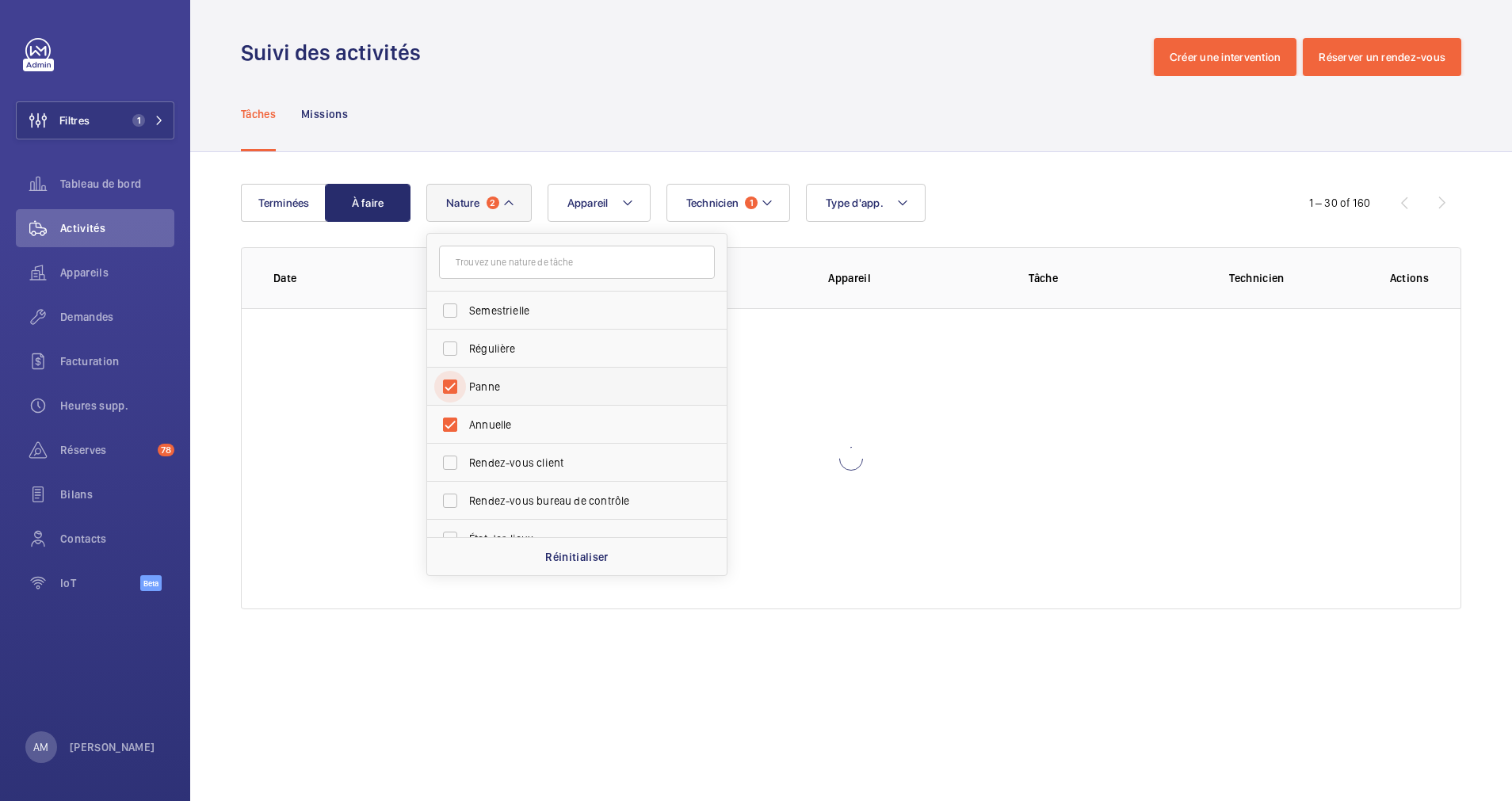
click at [450, 382] on input "Panne" at bounding box center [451, 387] width 32 height 32
checkbox input "false"
click at [450, 409] on label "Annuelle" at bounding box center [565, 425] width 276 height 38
click at [450, 409] on input "Annuelle" at bounding box center [451, 425] width 32 height 32
checkbox input "false"
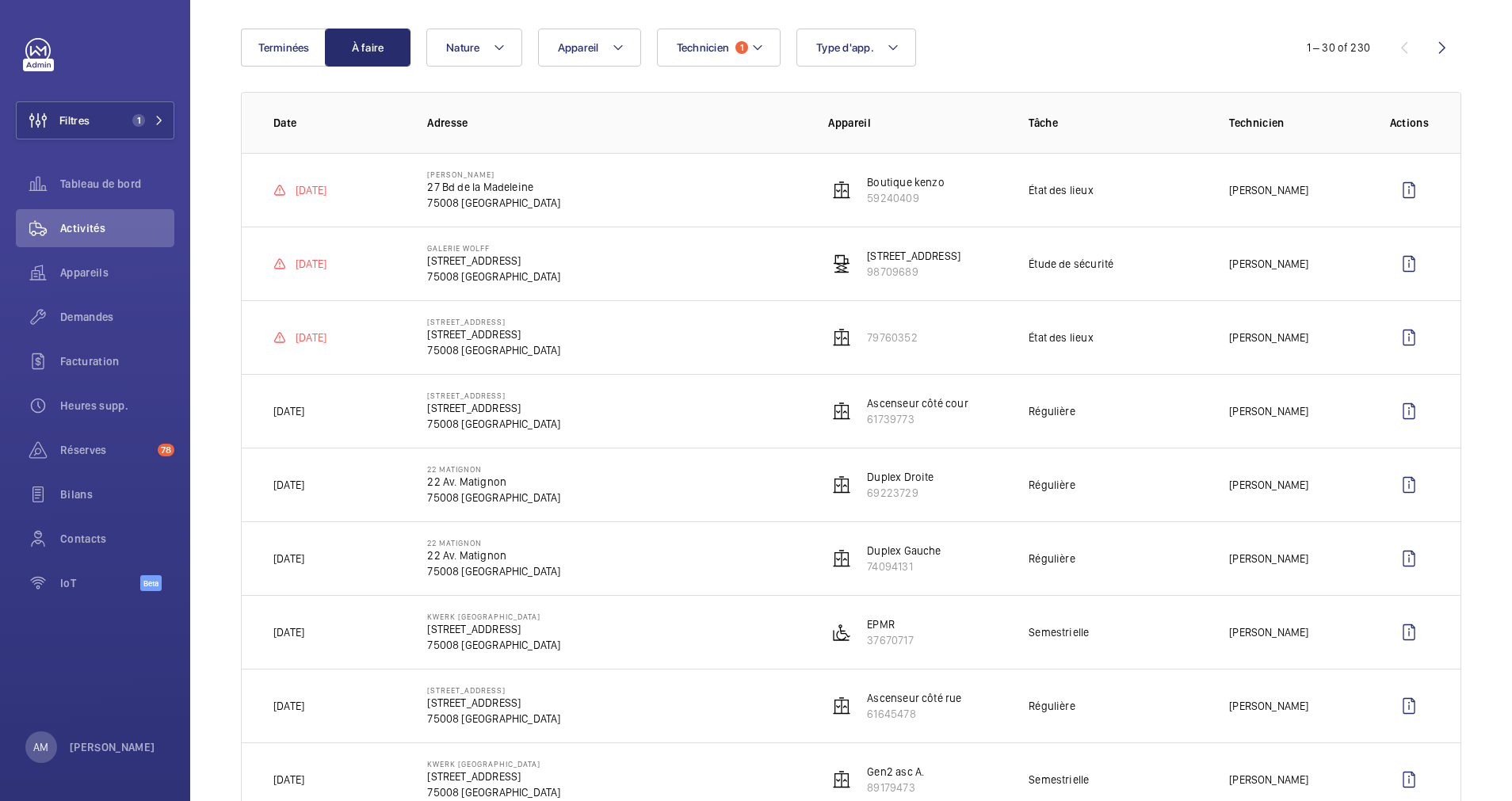
scroll to position [119, 0]
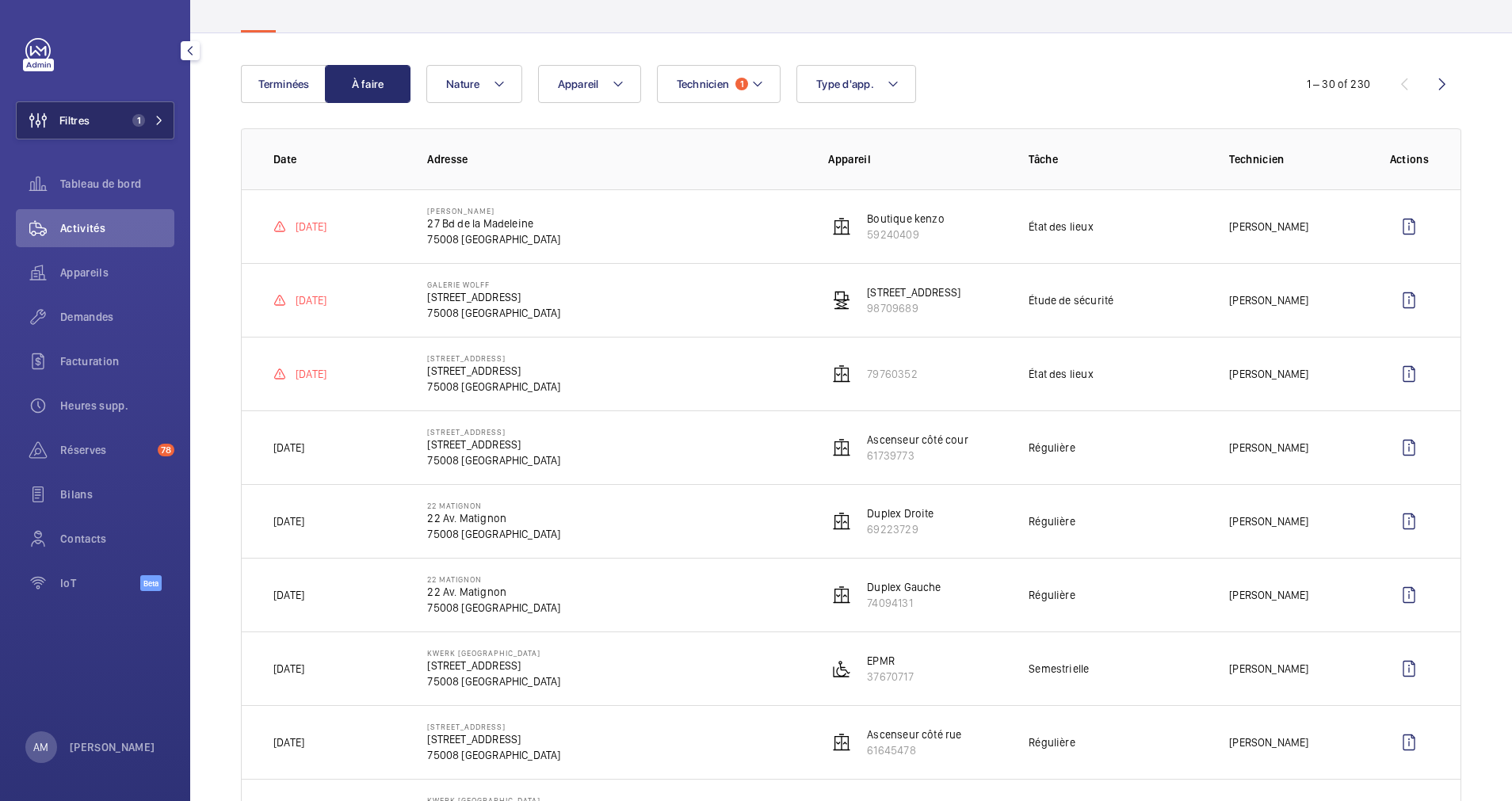
drag, startPoint x: 110, startPoint y: 114, endPoint x: 157, endPoint y: 108, distance: 47.4
click at [118, 114] on button "Filtres 1" at bounding box center [95, 120] width 158 height 38
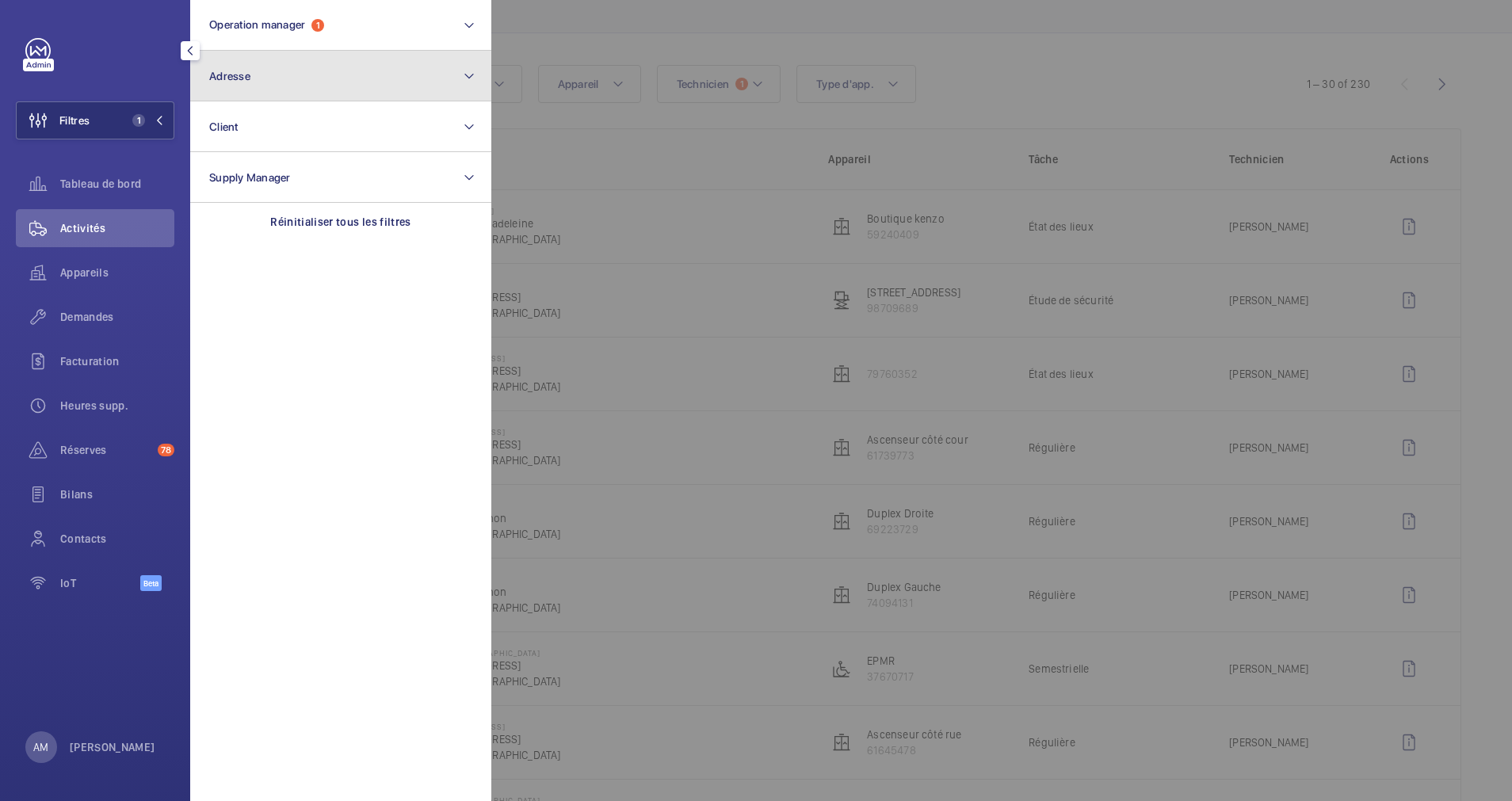
click at [326, 76] on button "Adresse" at bounding box center [341, 76] width 301 height 51
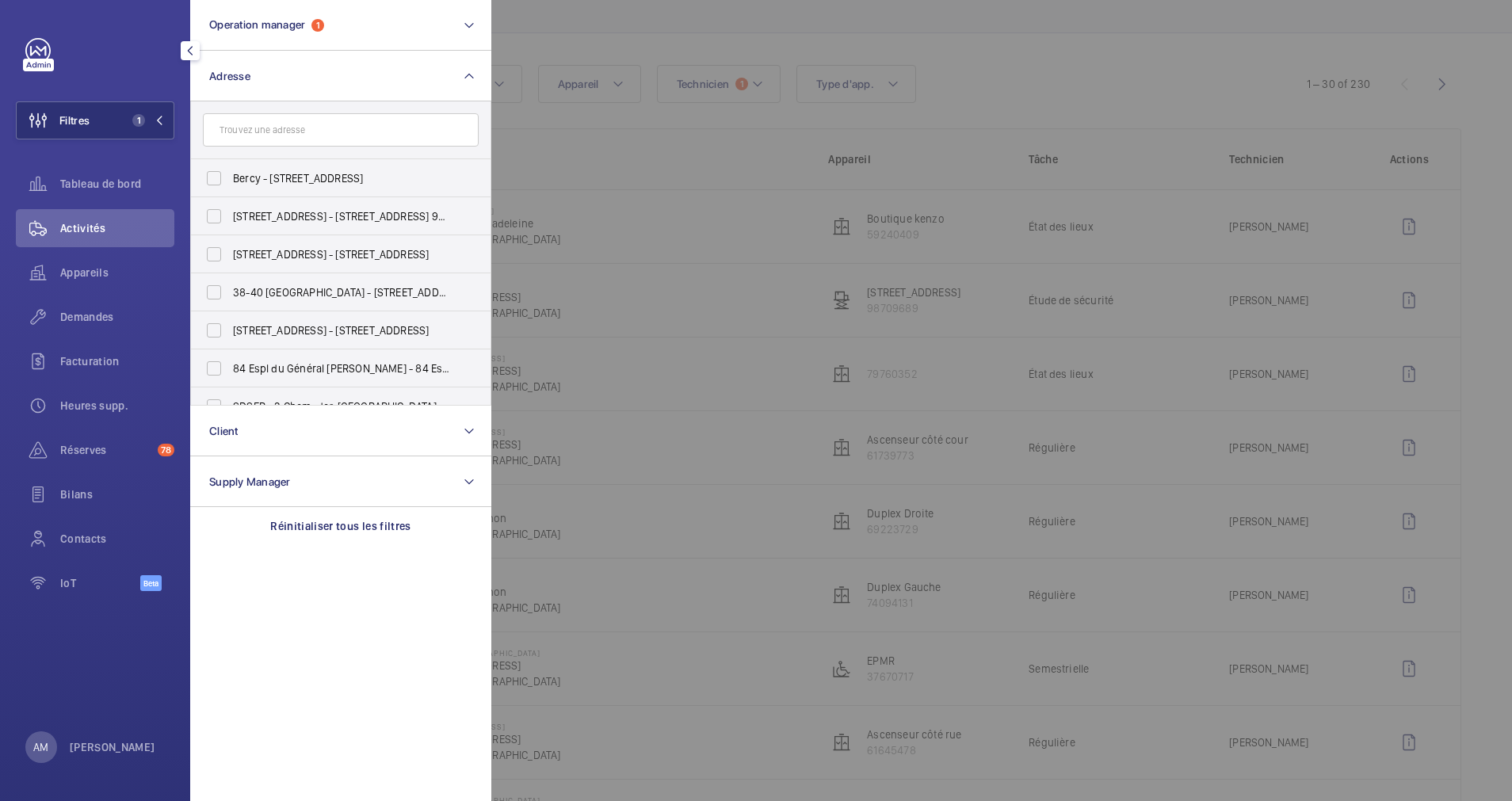
click at [313, 126] on input "text" at bounding box center [341, 129] width 276 height 33
type input "9 dragon"
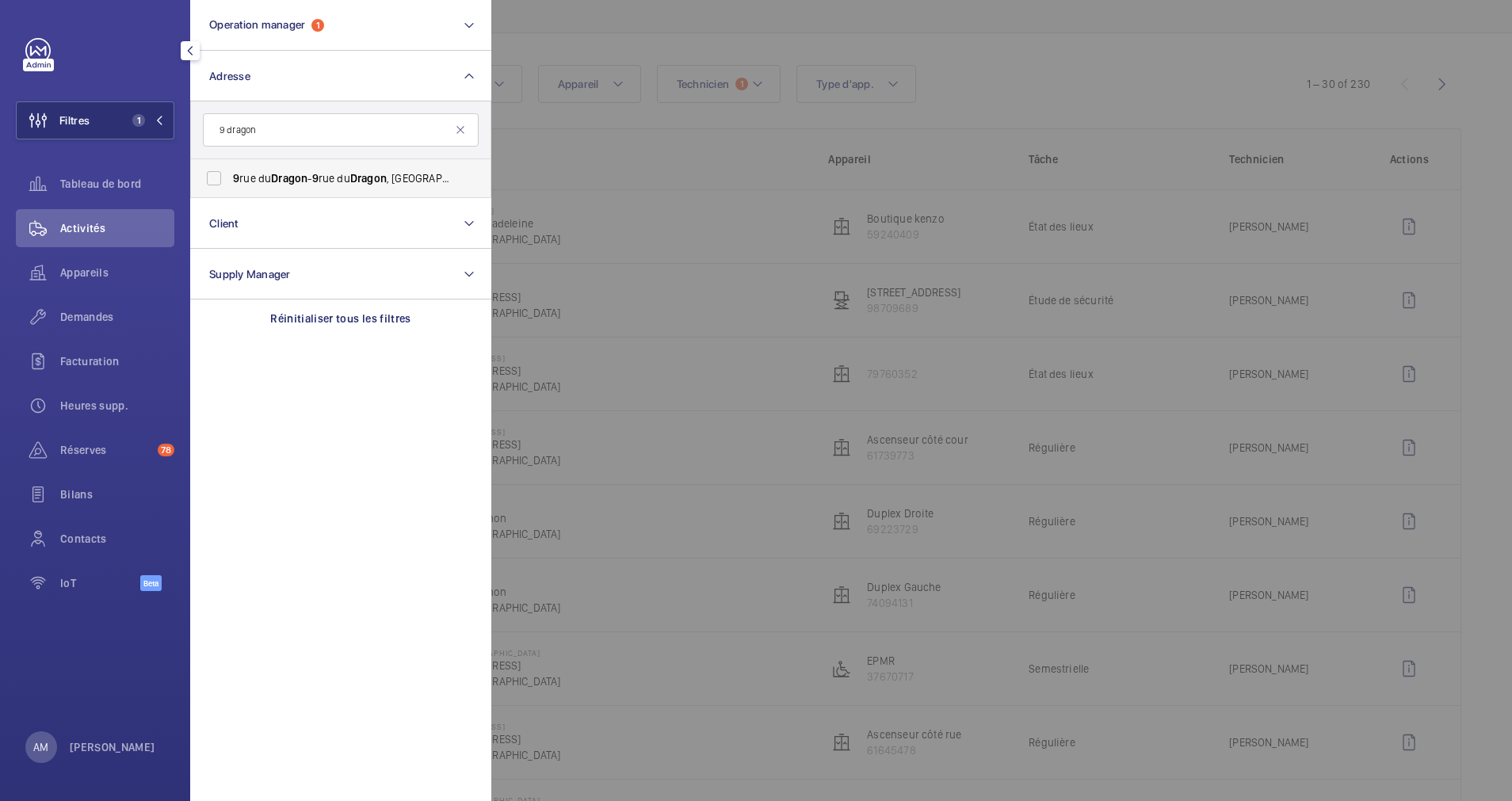
click at [294, 168] on label "9 rue du Dragon - 9 rue du Dragon , 75006 PARIS, PARIS 75006" at bounding box center [328, 178] width 276 height 38
click at [230, 168] on input "9 rue du Dragon - 9 rue du Dragon , 75006 PARIS, PARIS 75006" at bounding box center [215, 179] width 32 height 32
checkbox input "true"
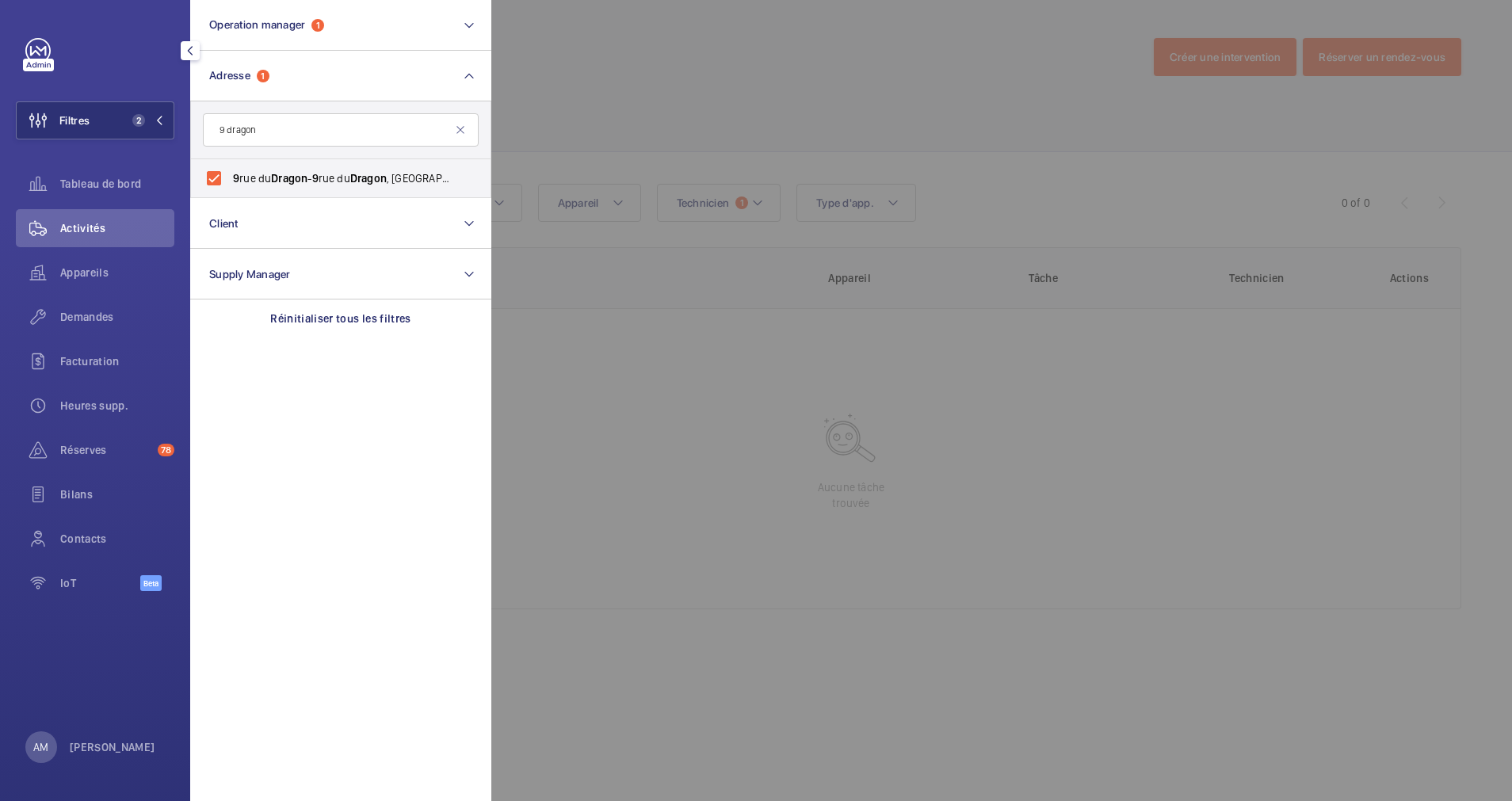
drag, startPoint x: 83, startPoint y: 323, endPoint x: 802, endPoint y: 137, distance: 742.7
click at [83, 323] on span "Demandes" at bounding box center [117, 316] width 114 height 16
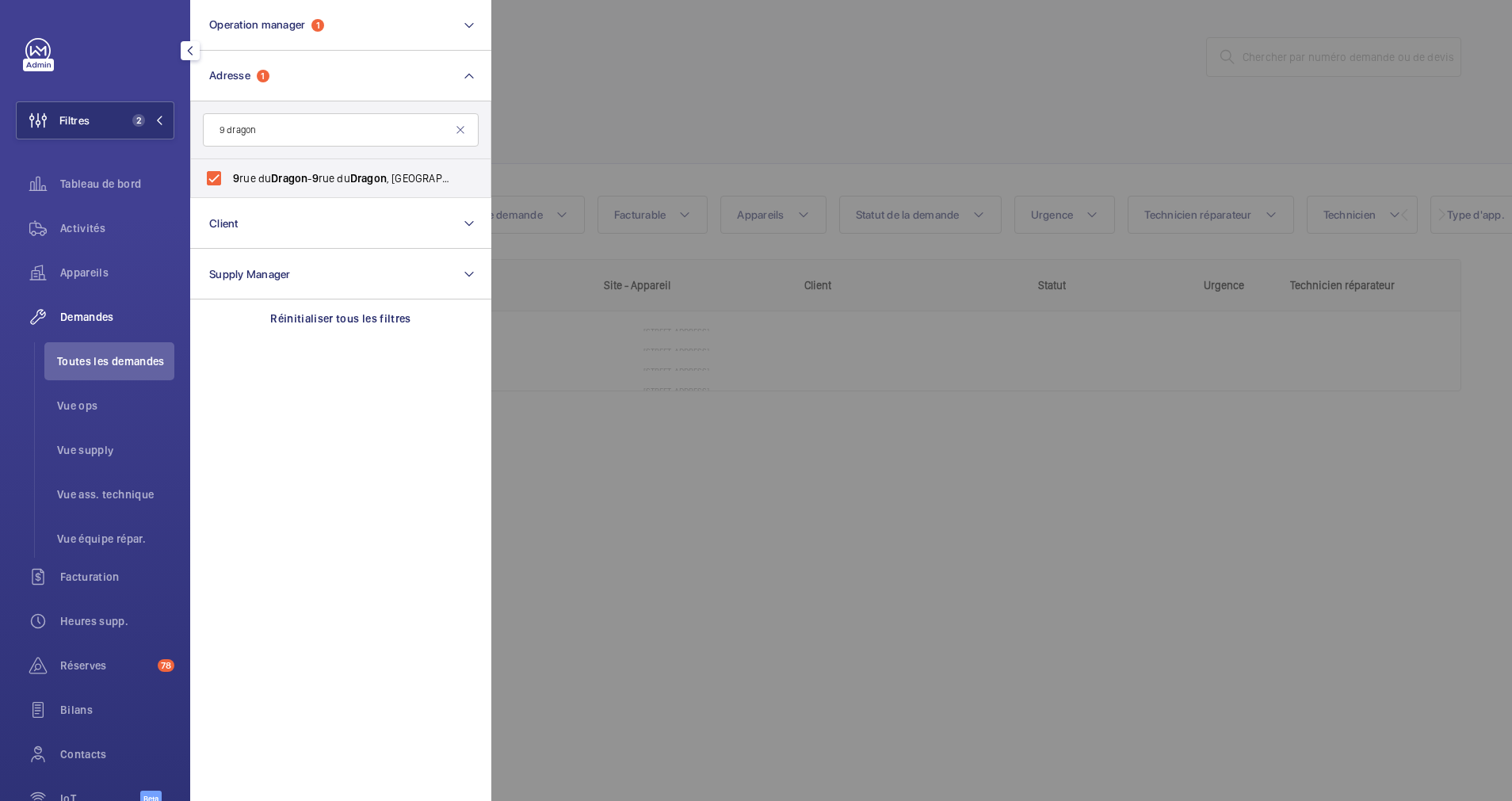
click at [813, 132] on div at bounding box center [1247, 400] width 1512 height 801
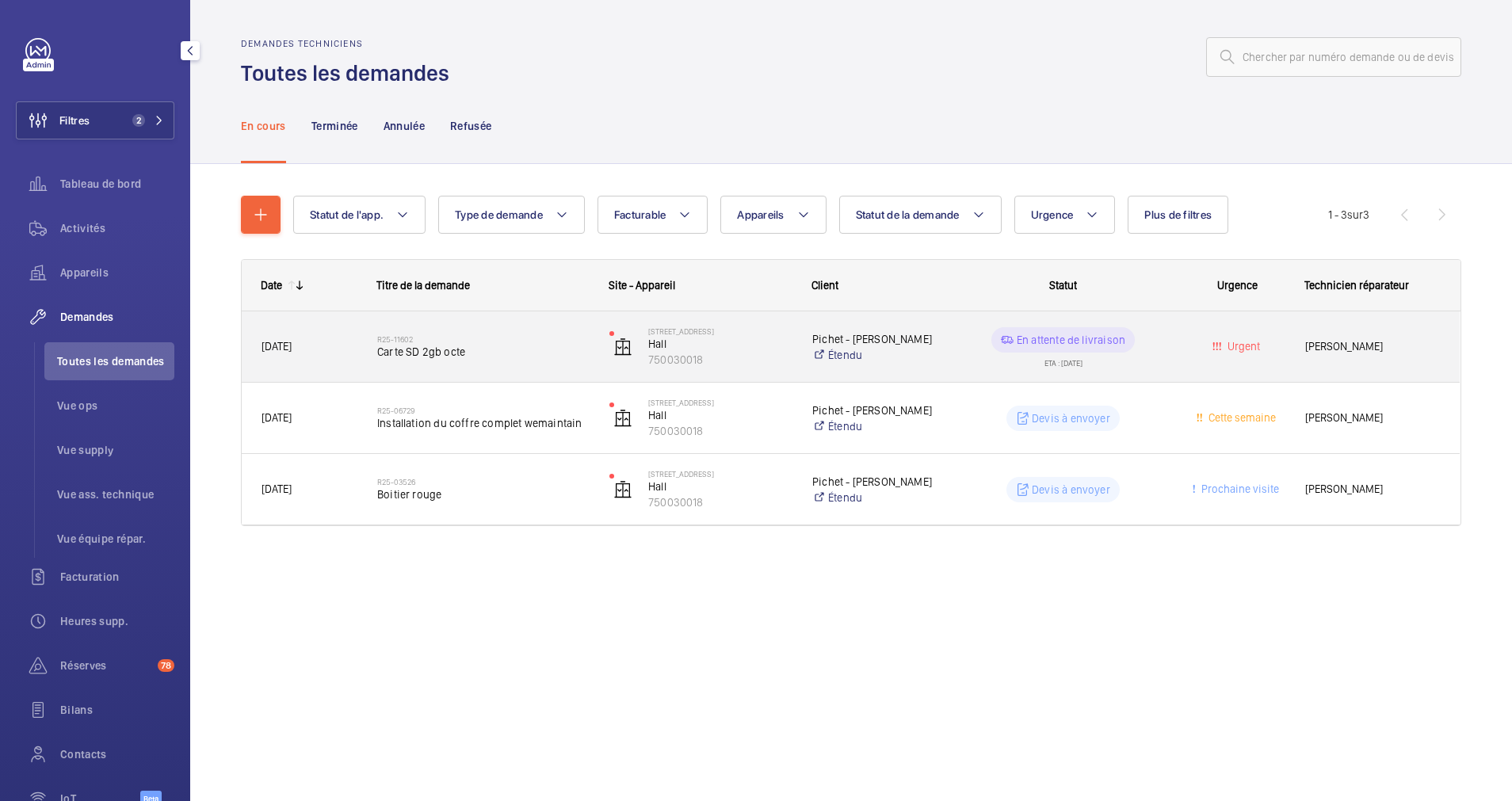
click at [510, 350] on span "Carte SD 2gb octe" at bounding box center [483, 352] width 212 height 16
